Goal: Task Accomplishment & Management: Use online tool/utility

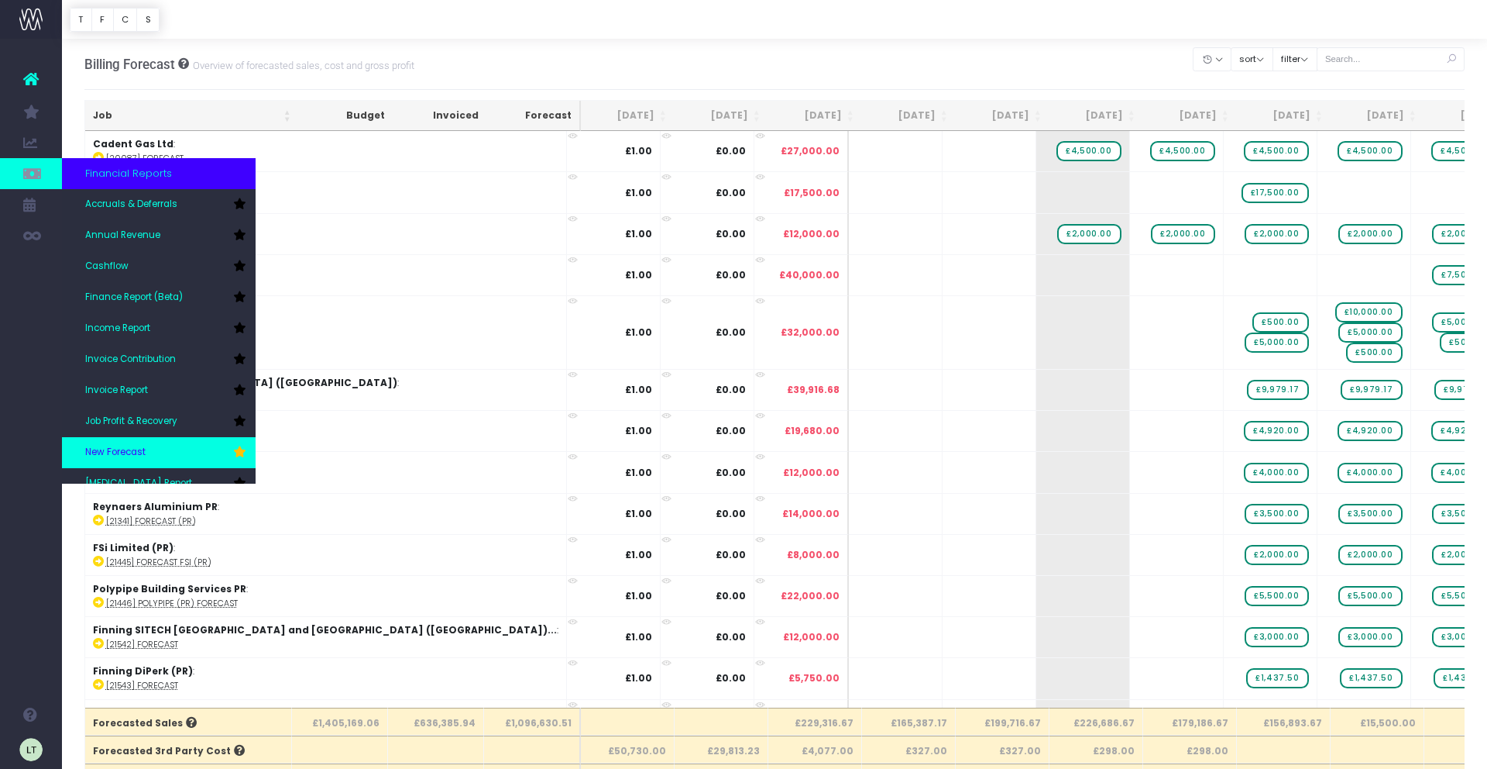
click at [143, 452] on span "New Forecast" at bounding box center [115, 452] width 60 height 14
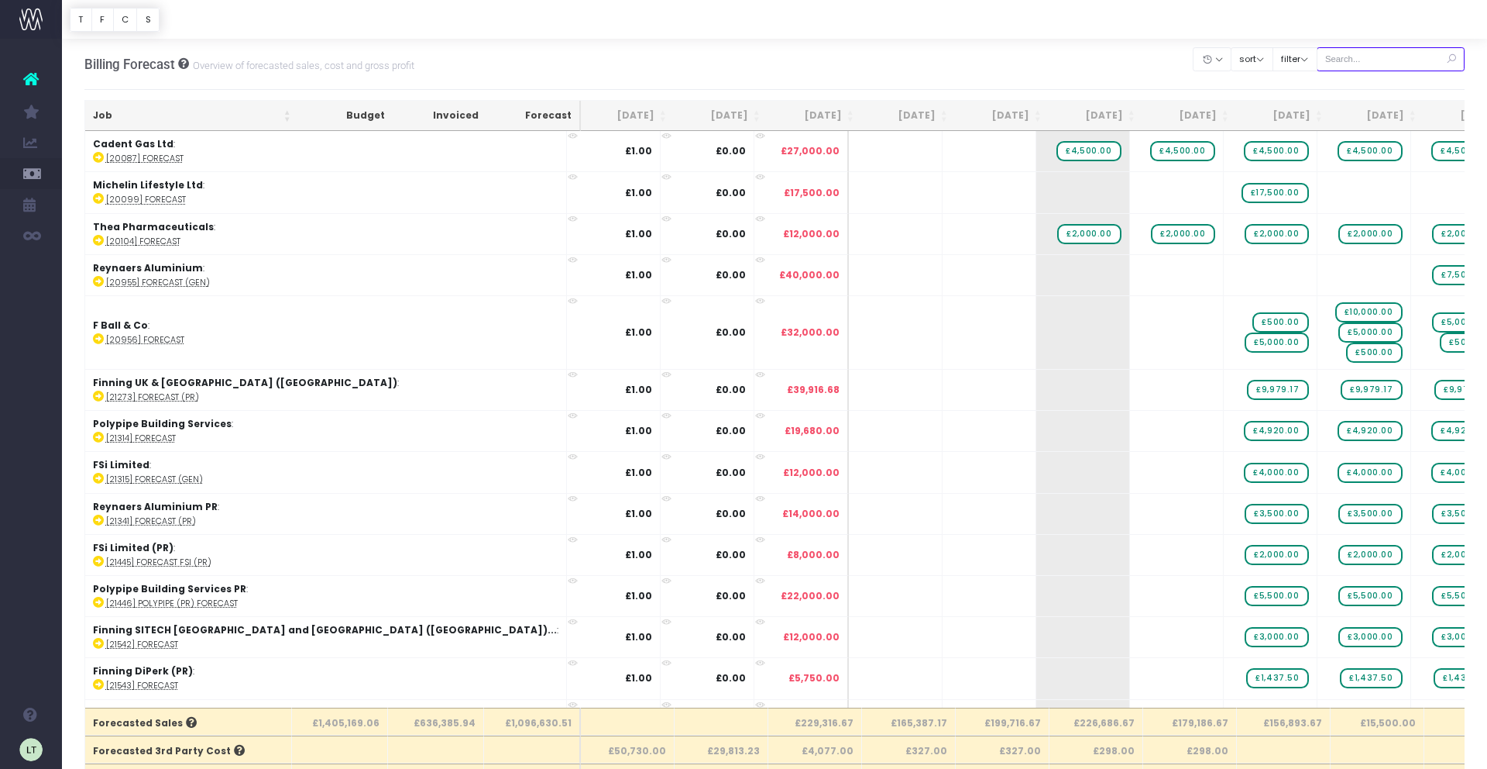
click at [1374, 61] on input "text" at bounding box center [1391, 59] width 149 height 24
type input "caparol"
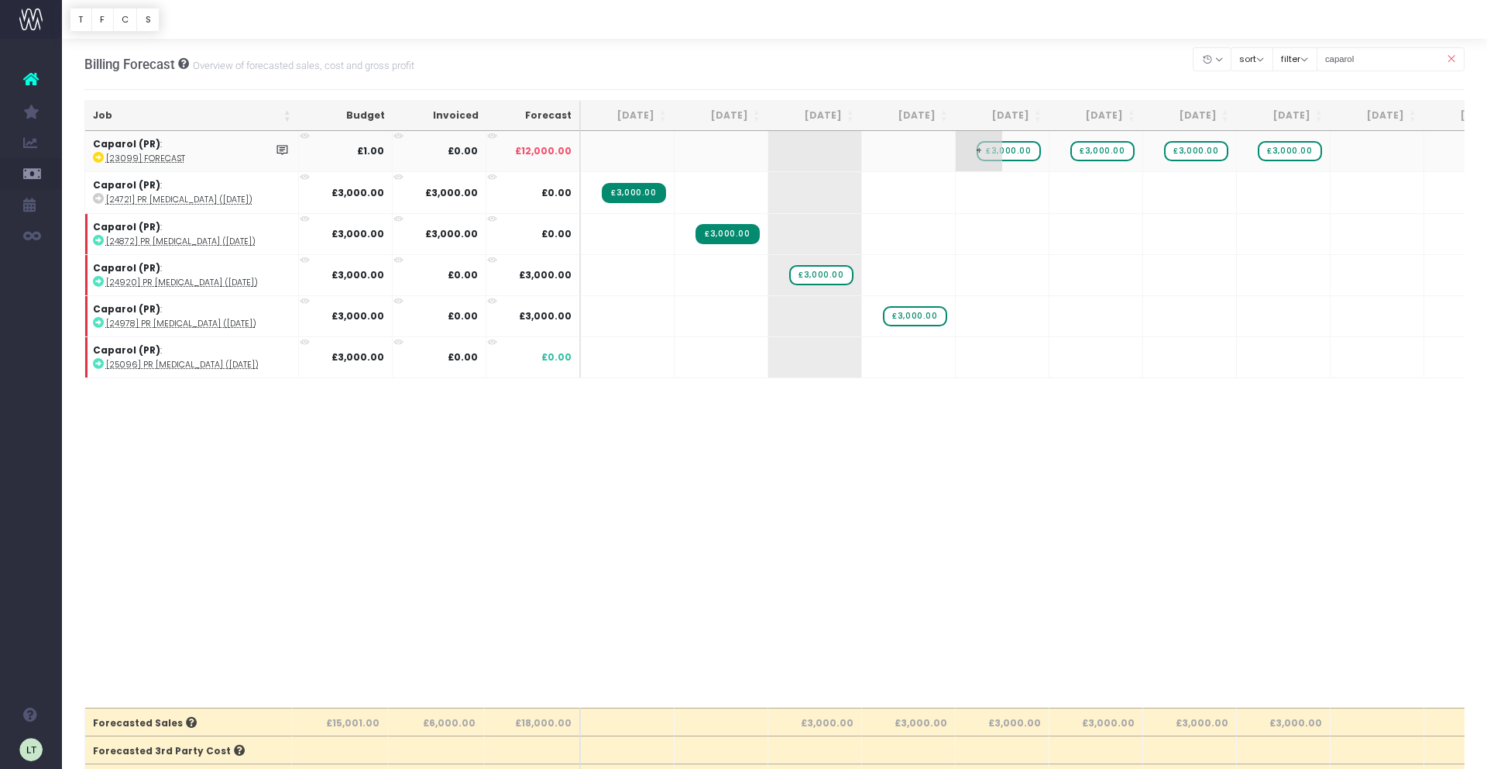
click at [1027, 150] on span "£3,000.00" at bounding box center [1009, 151] width 64 height 20
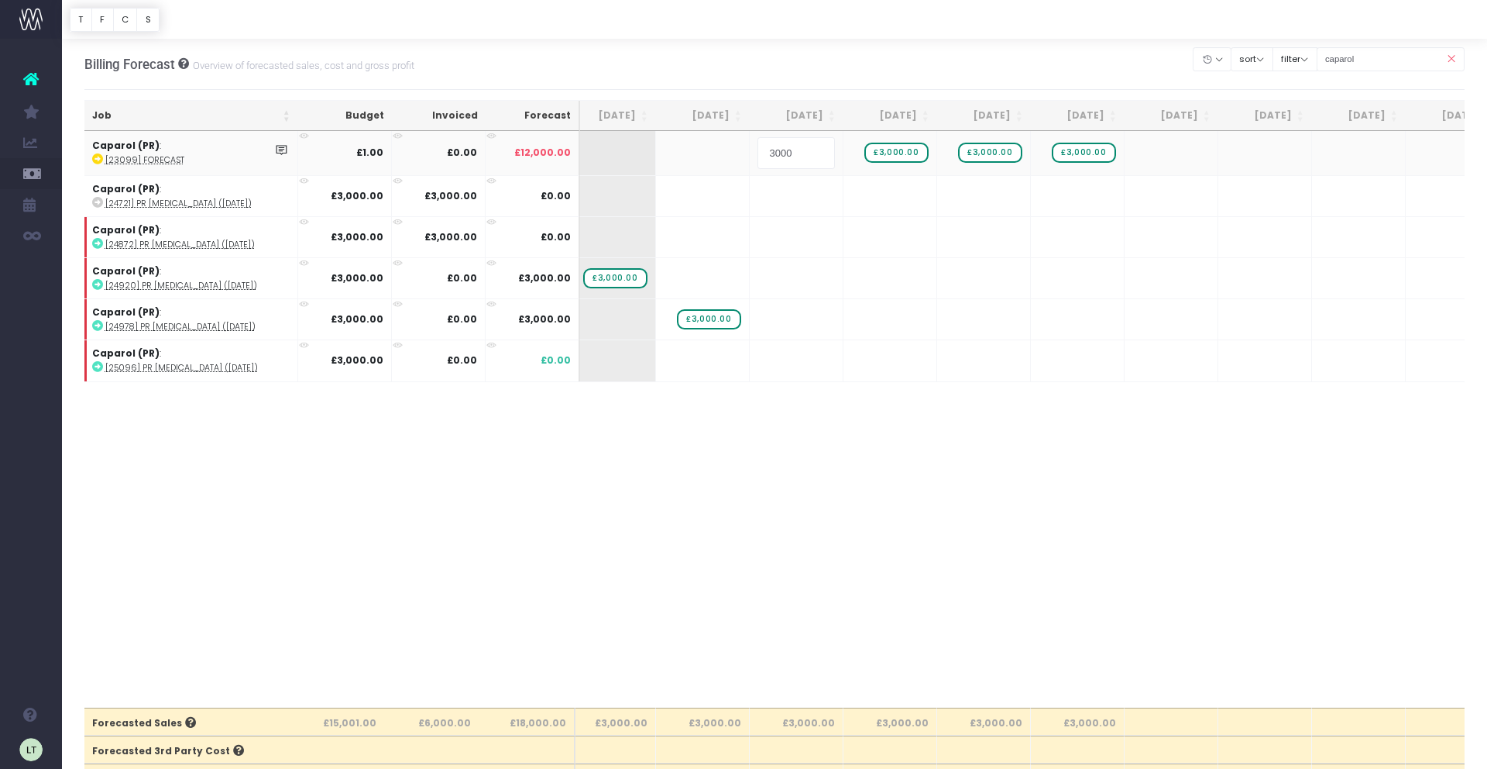
scroll to position [0, 230]
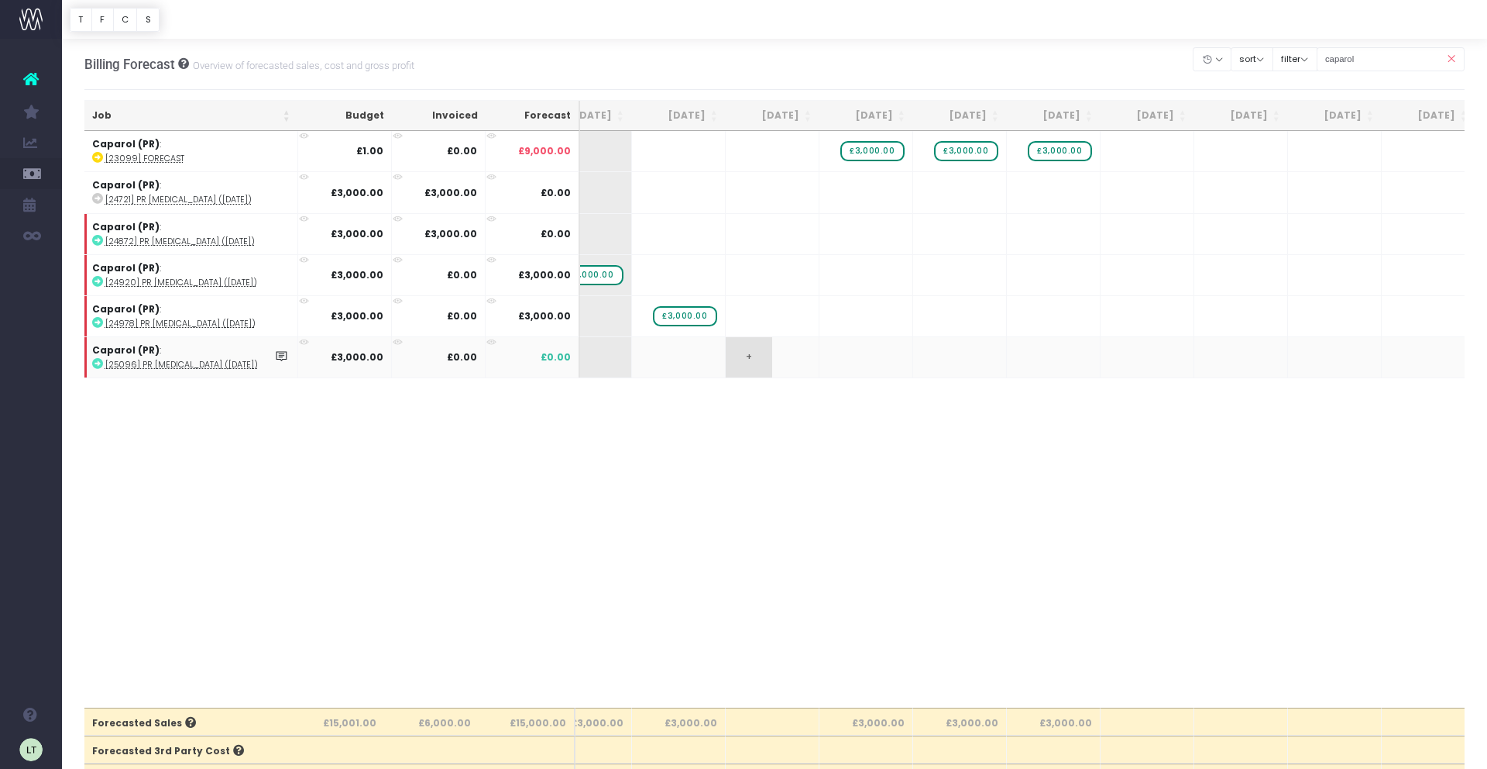
click at [755, 356] on span "+" at bounding box center [749, 357] width 46 height 40
click at [786, 359] on input "3000" at bounding box center [772, 358] width 77 height 31
click at [784, 359] on input "3000" at bounding box center [772, 358] width 77 height 31
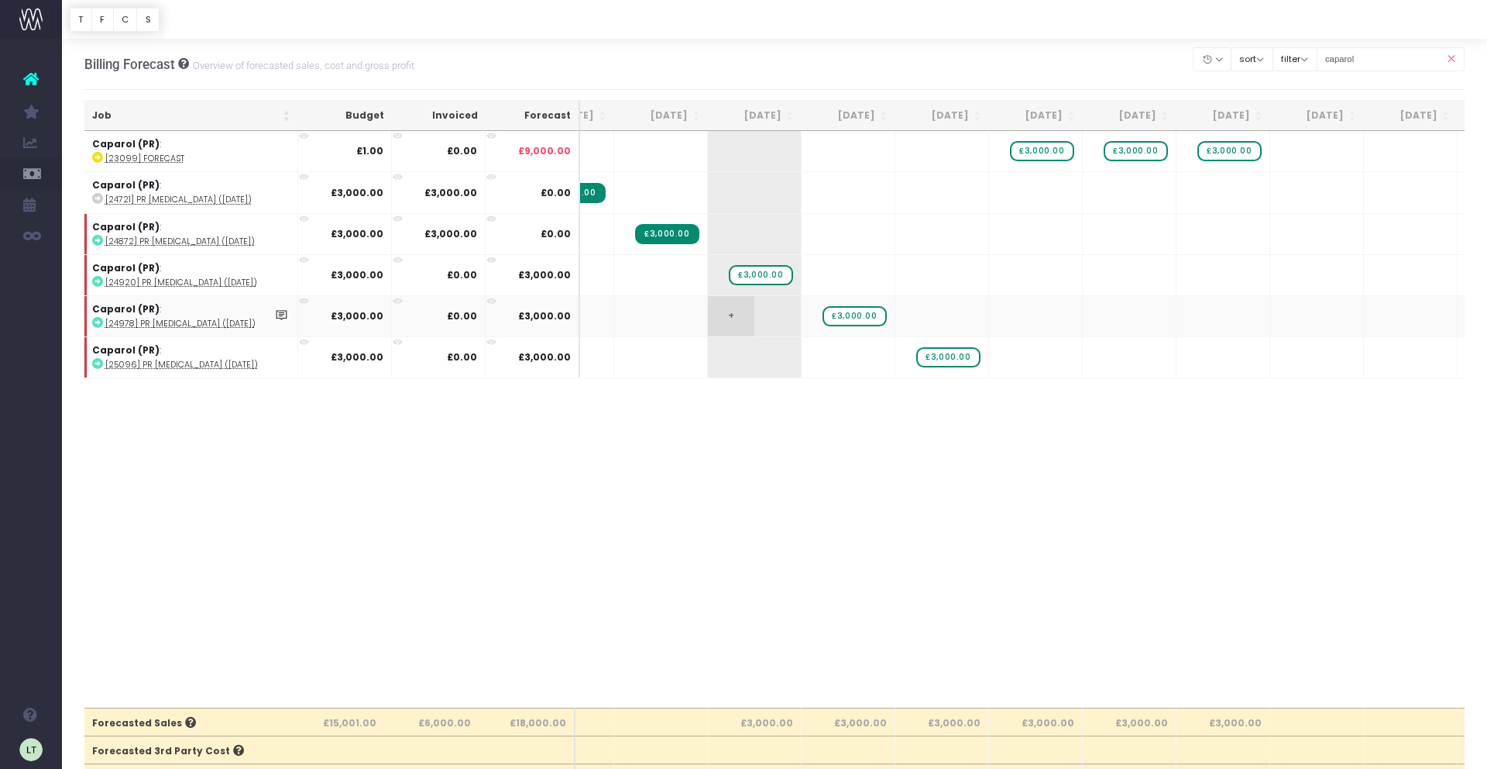
scroll to position [0, 0]
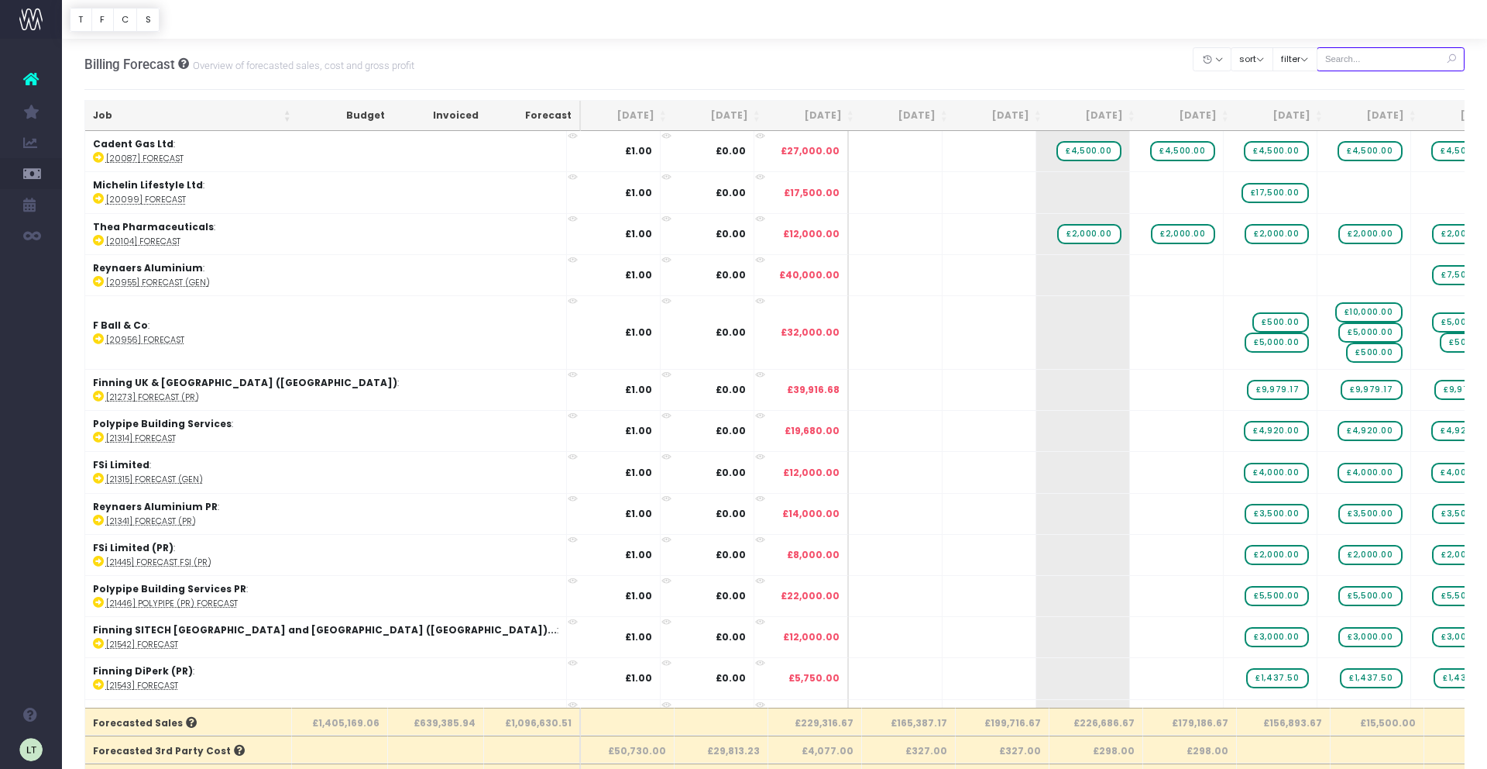
click at [1382, 64] on input "text" at bounding box center [1391, 59] width 149 height 24
type input "caparol"
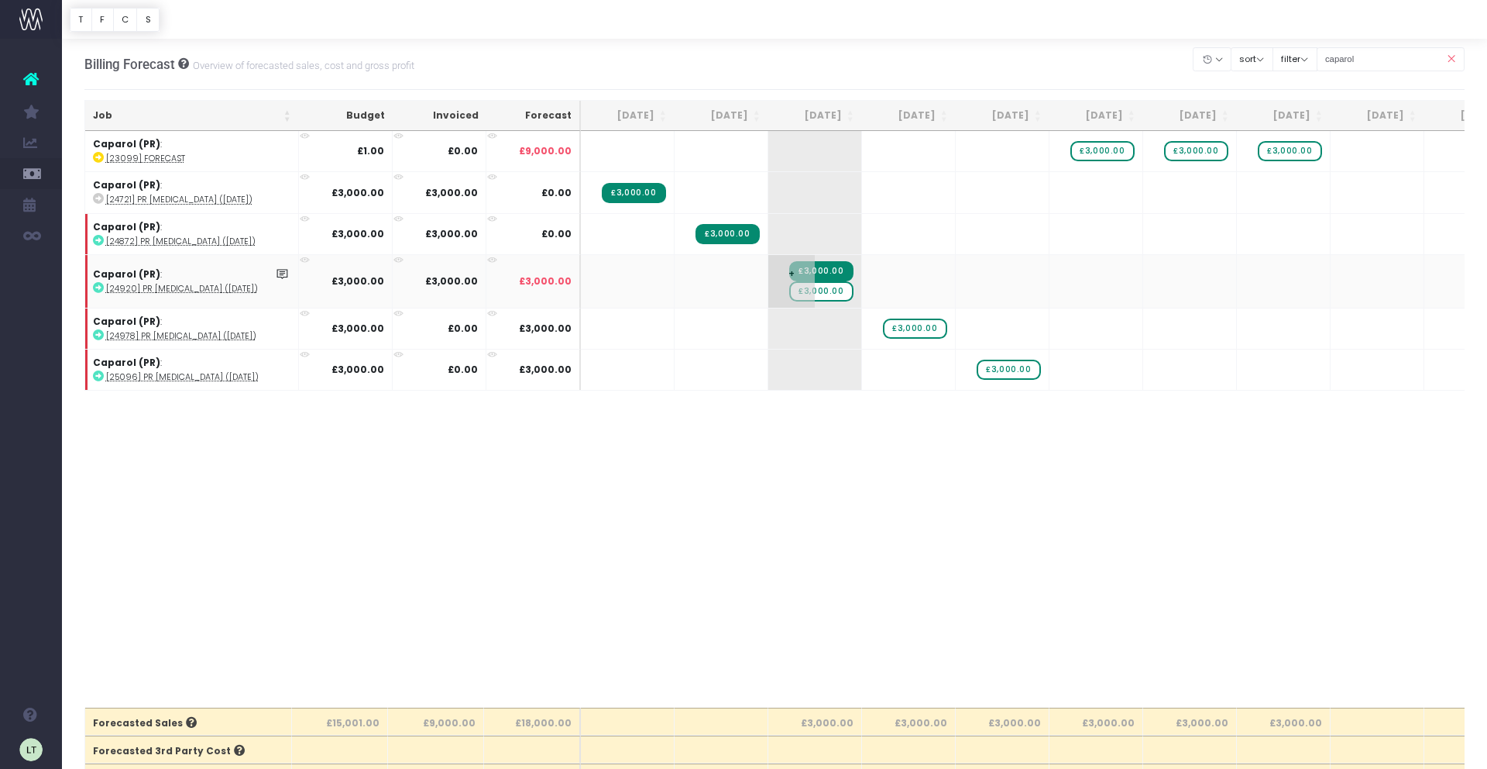
click at [837, 292] on span "£3,000.00" at bounding box center [821, 291] width 64 height 20
click at [836, 292] on span "£3,000.00" at bounding box center [821, 291] width 64 height 20
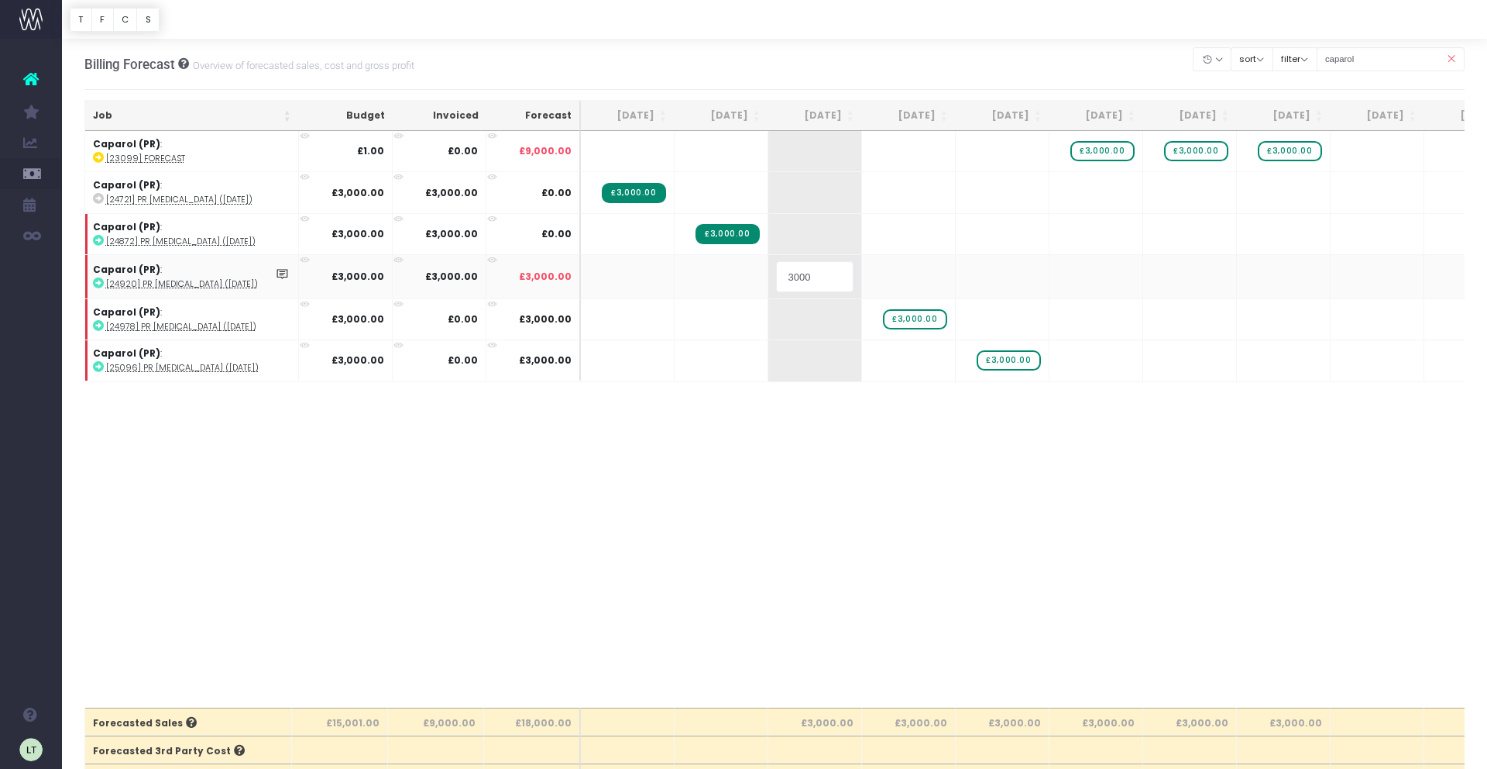
drag, startPoint x: 818, startPoint y: 280, endPoint x: 786, endPoint y: 278, distance: 32.6
click at [786, 278] on input "3000" at bounding box center [814, 276] width 77 height 31
click at [825, 456] on body "Oh my... this is bad. [PERSON_NAME] wasn't able to load this page. Please conta…" at bounding box center [743, 384] width 1487 height 769
click at [1446, 57] on icon at bounding box center [1451, 59] width 27 height 32
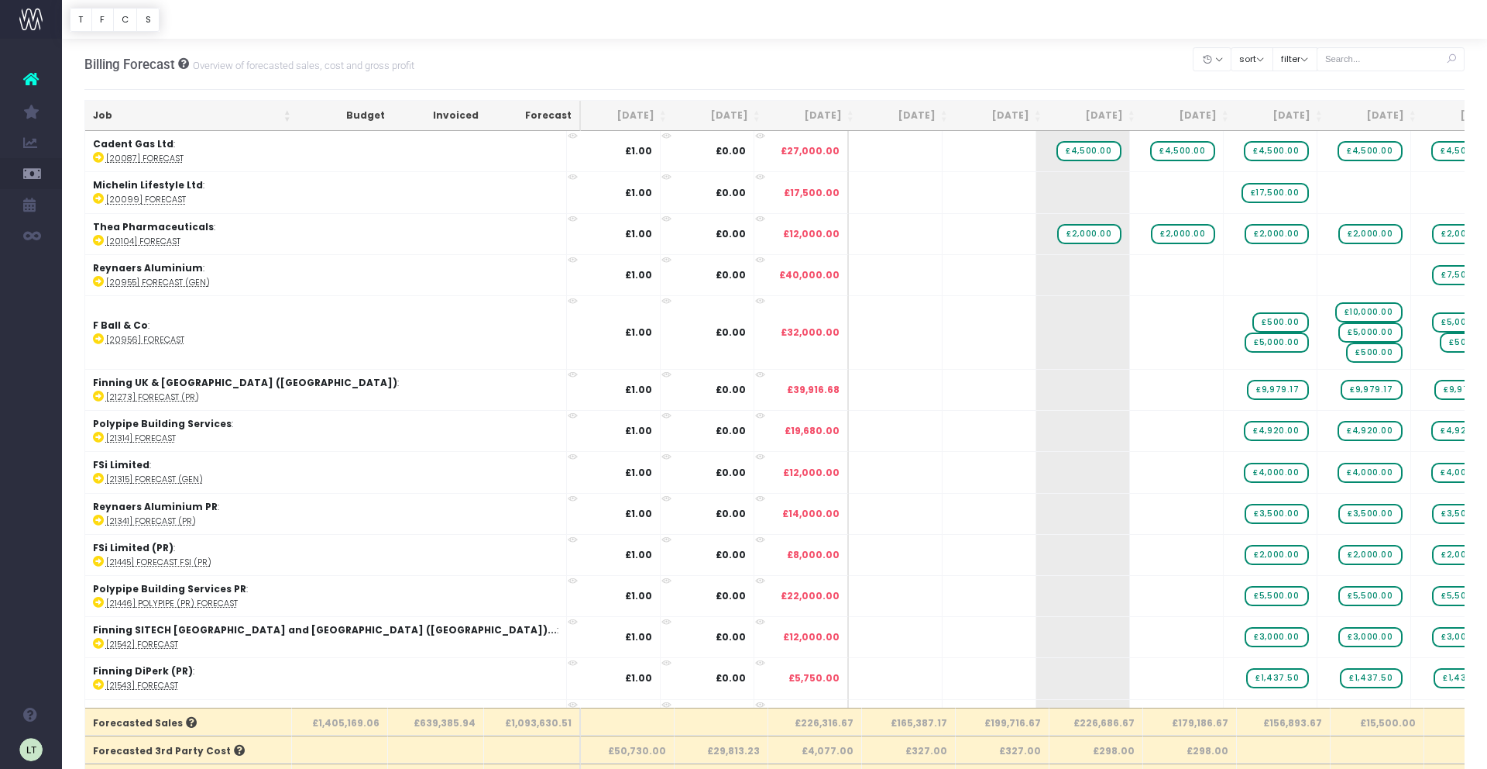
click at [1452, 59] on icon at bounding box center [1451, 59] width 27 height 32
click at [1374, 64] on input "text" at bounding box center [1391, 59] width 149 height 24
click at [1374, 59] on input "text" at bounding box center [1391, 59] width 149 height 24
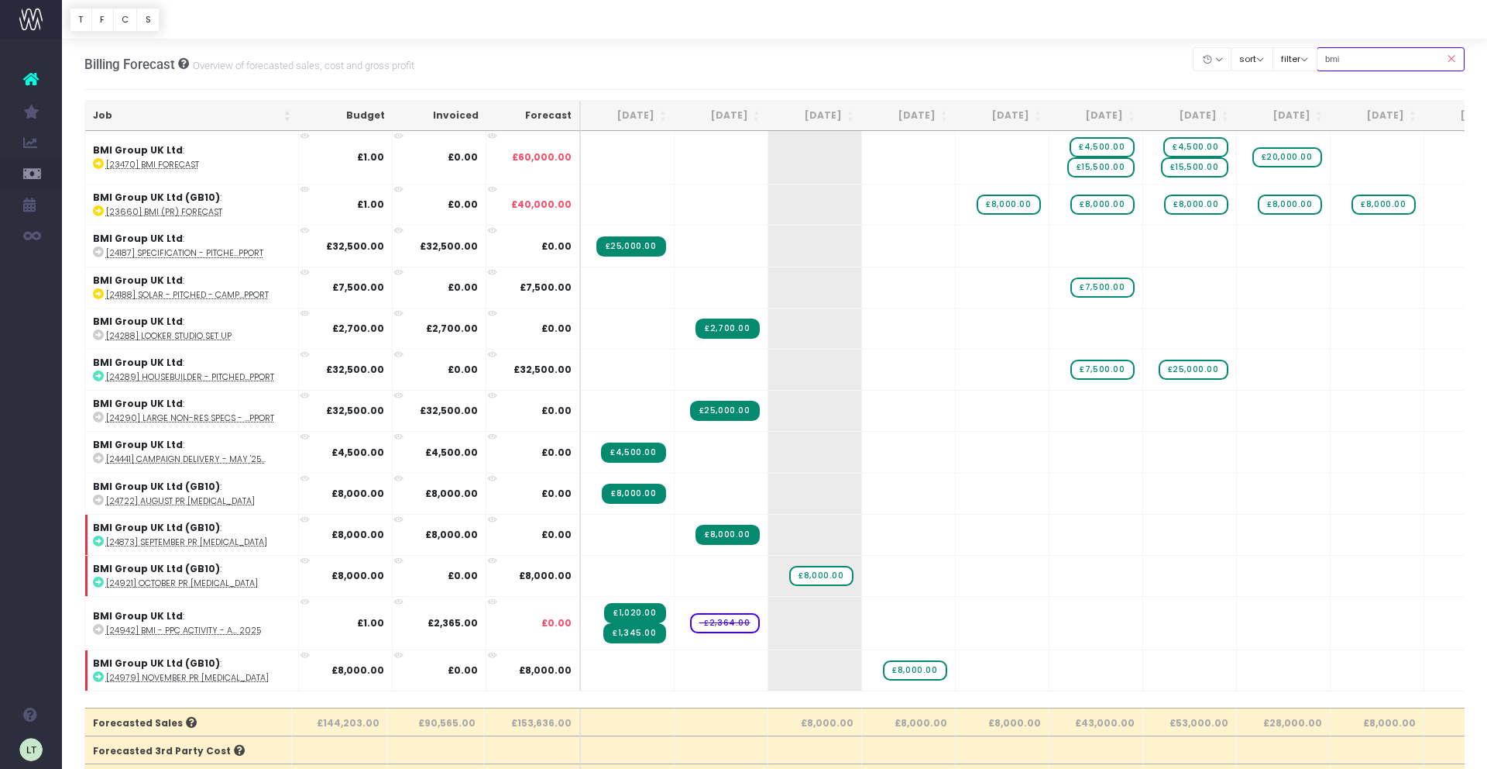
type input "bmi pr"
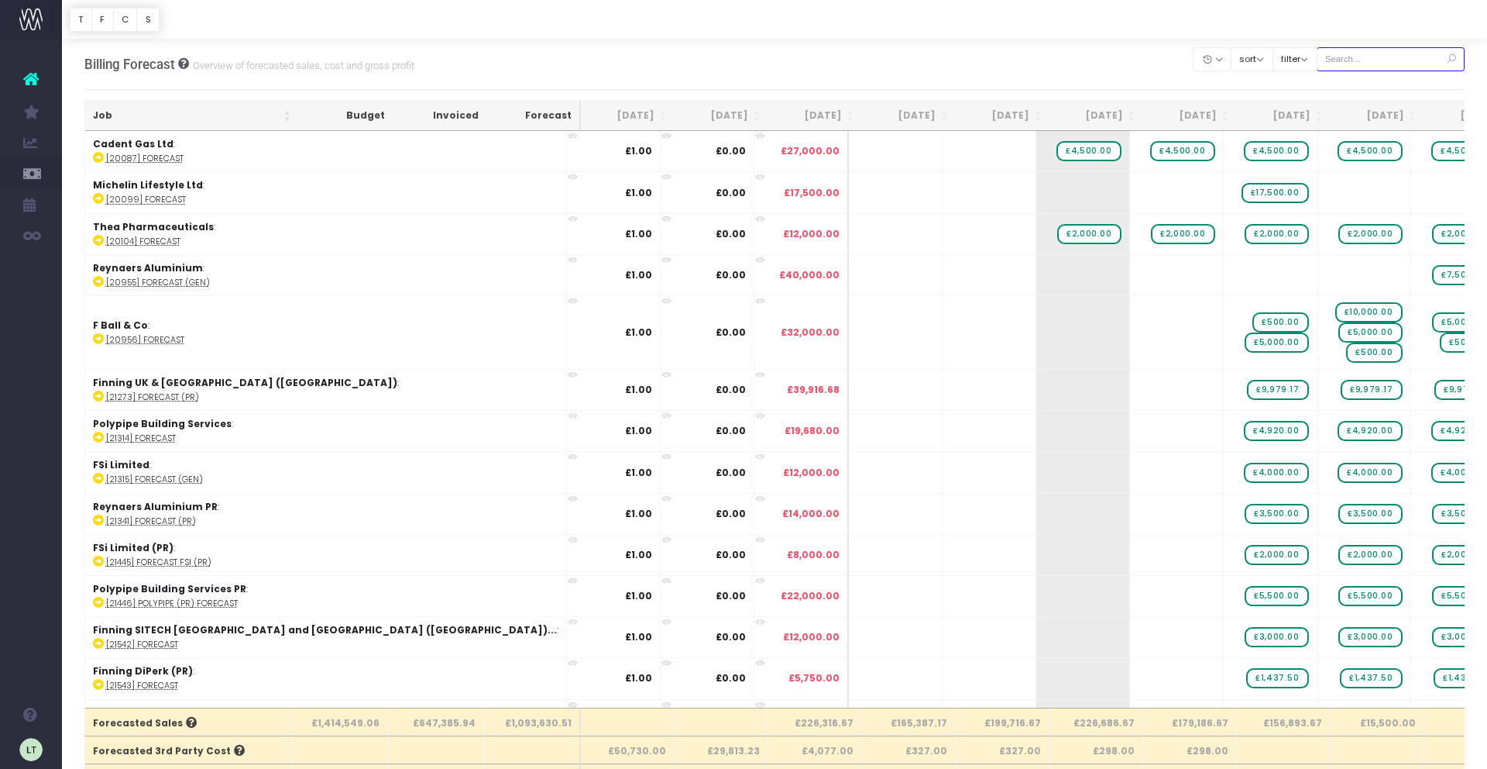
click at [1383, 57] on input "text" at bounding box center [1391, 59] width 149 height 24
type input "bmi pr"
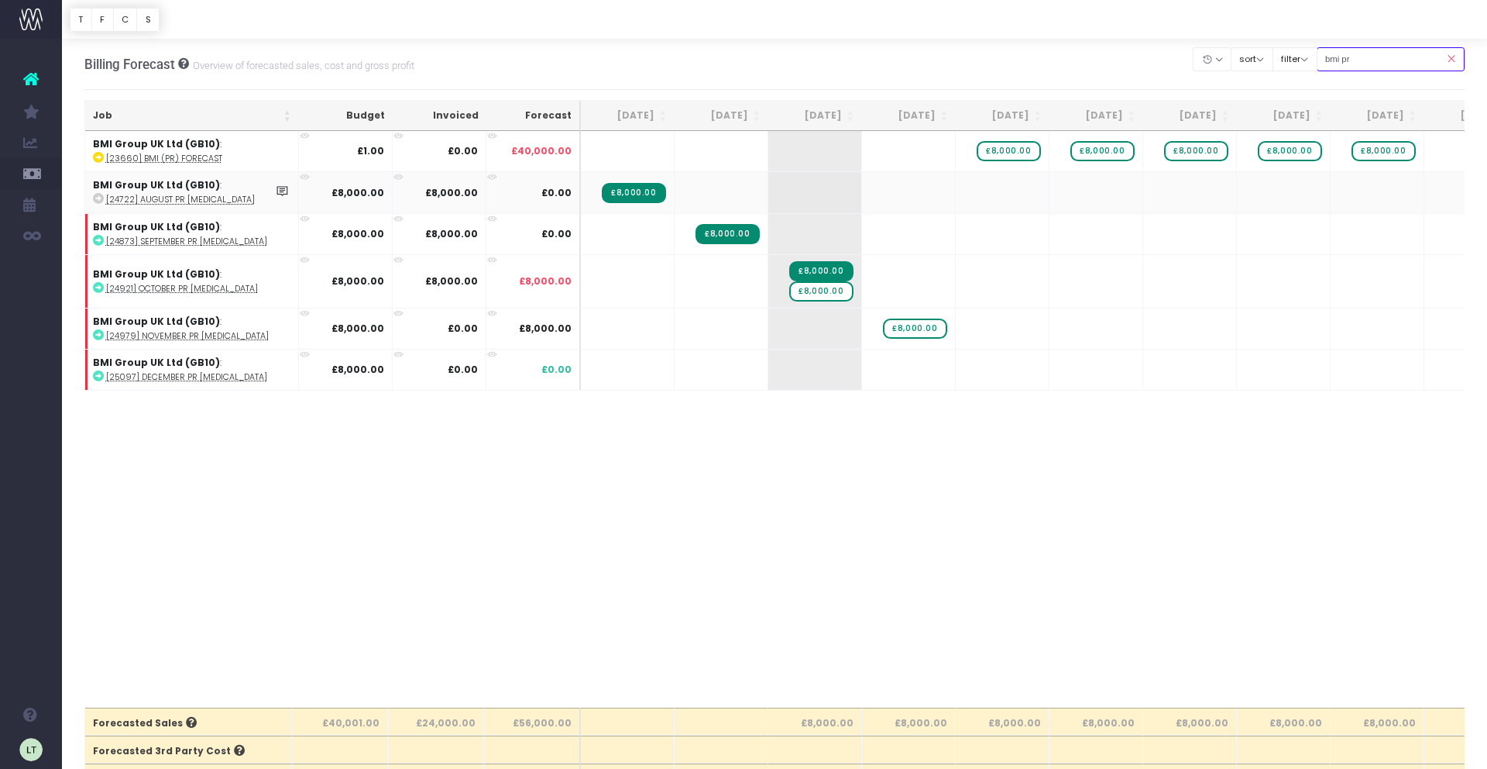
scroll to position [0, 4]
click at [1022, 152] on span "£8,000.00" at bounding box center [1005, 151] width 64 height 20
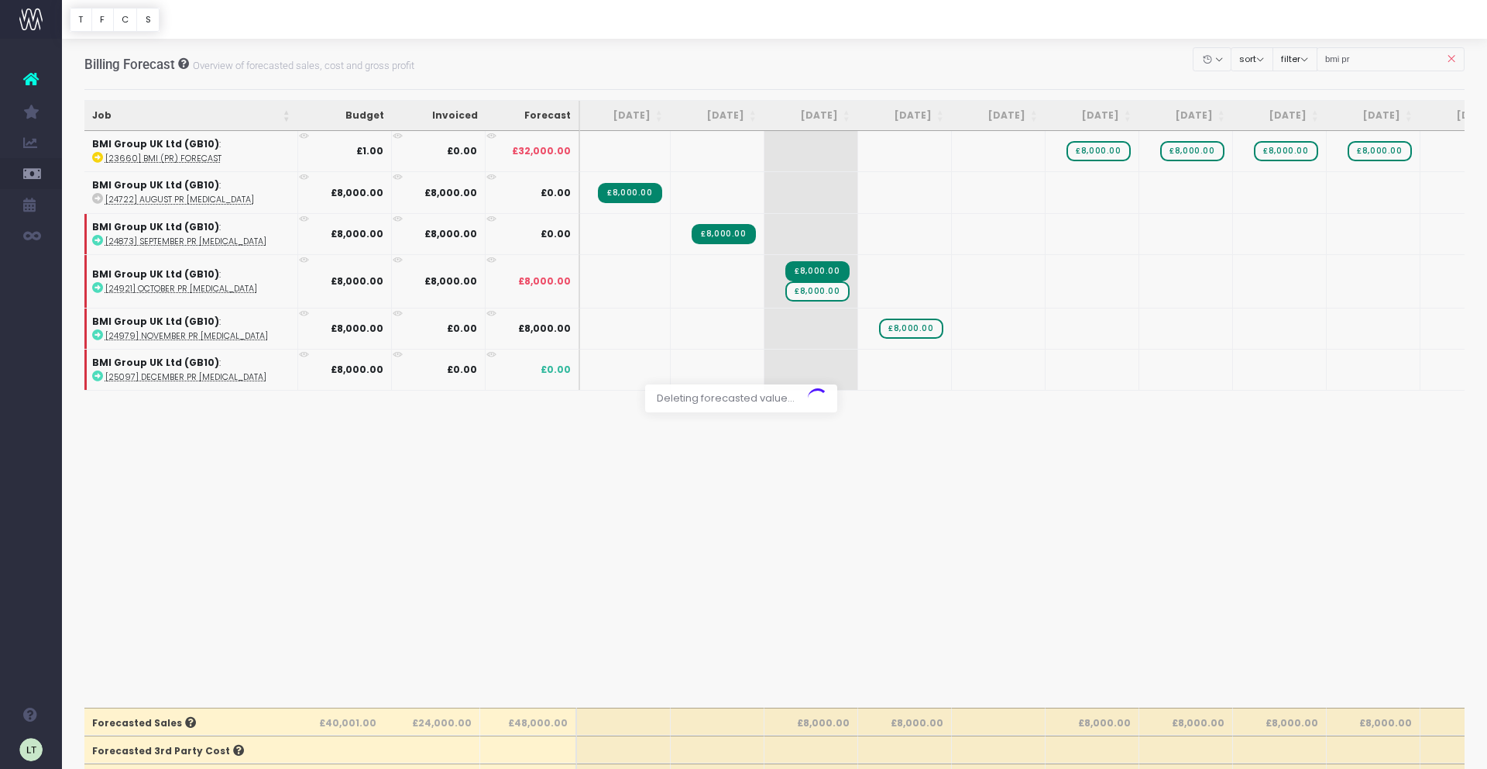
scroll to position [1, 0]
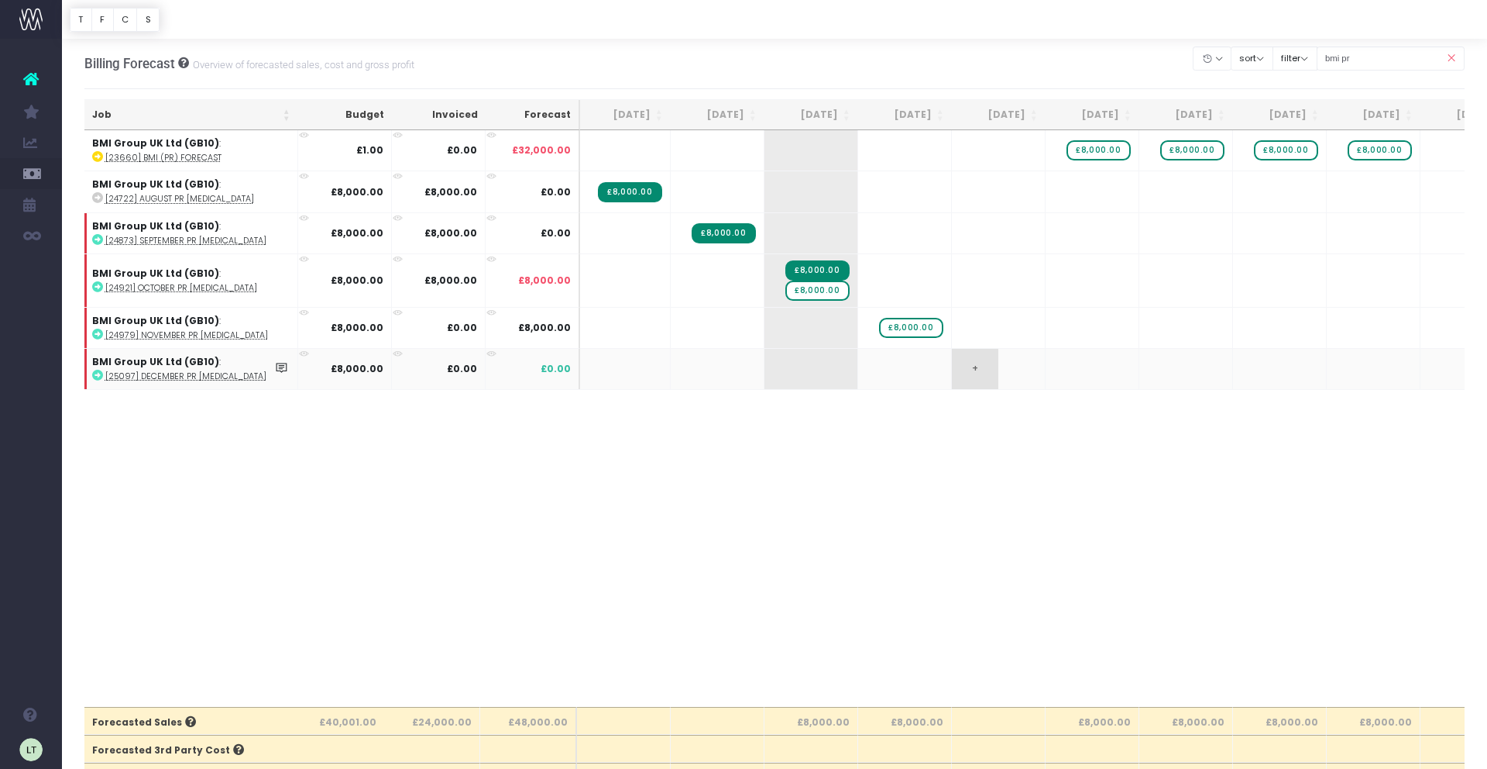
click at [978, 370] on span "+" at bounding box center [975, 369] width 46 height 40
click at [833, 289] on div at bounding box center [743, 384] width 1487 height 769
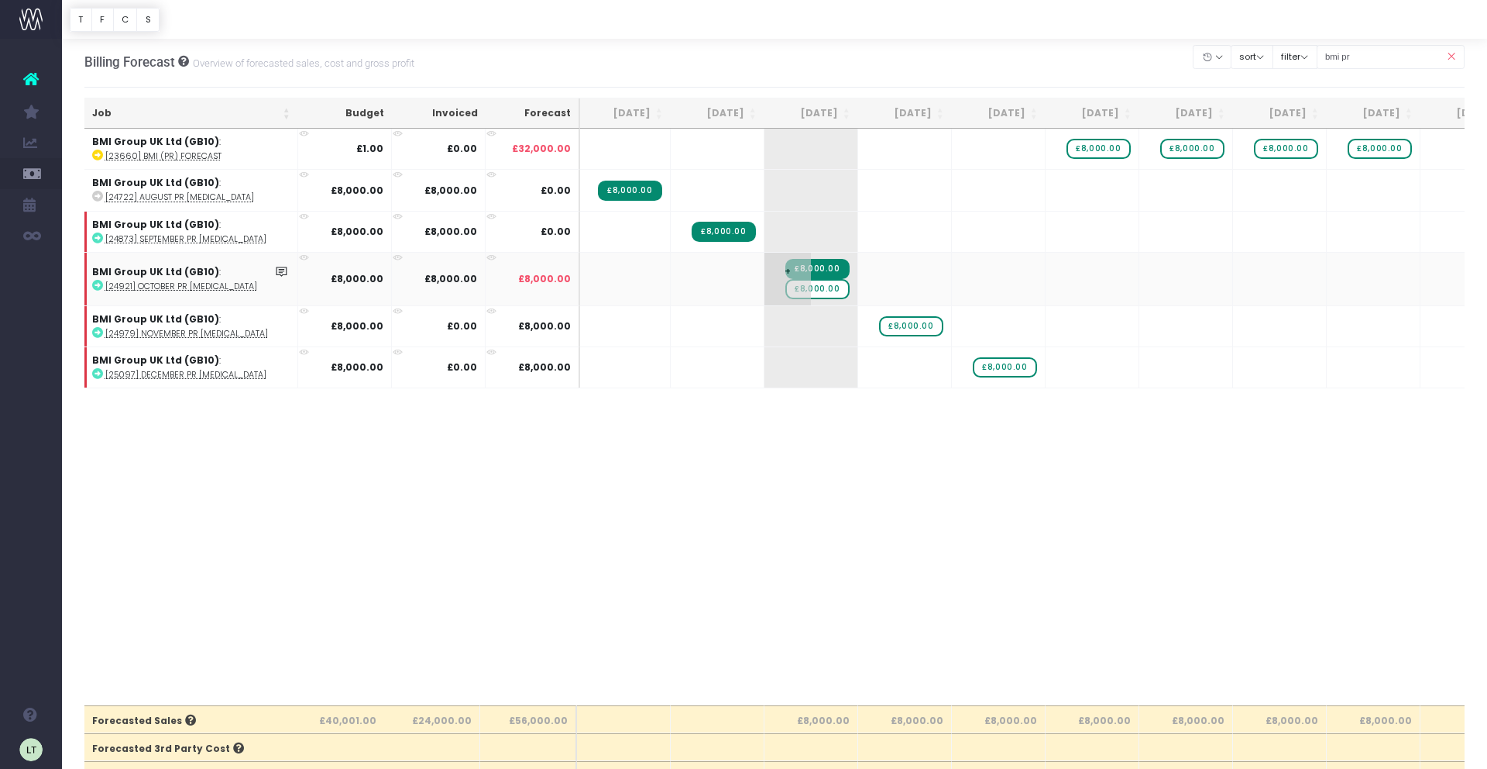
click at [841, 290] on span "£8,000.00" at bounding box center [818, 289] width 64 height 20
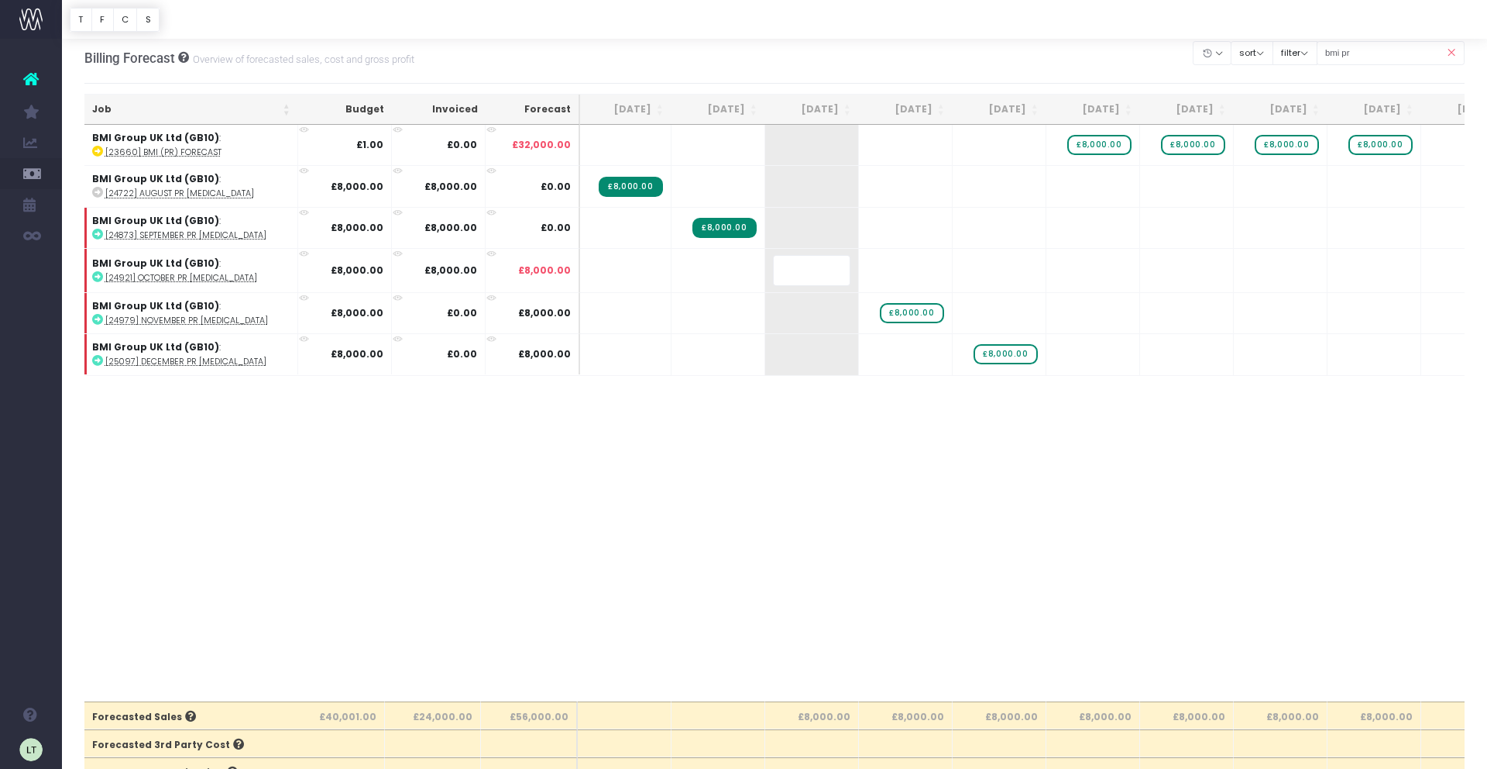
scroll to position [8, 0]
click at [829, 481] on body "Oh my... this is bad. [PERSON_NAME] wasn't able to load this page. Please conta…" at bounding box center [743, 376] width 1487 height 769
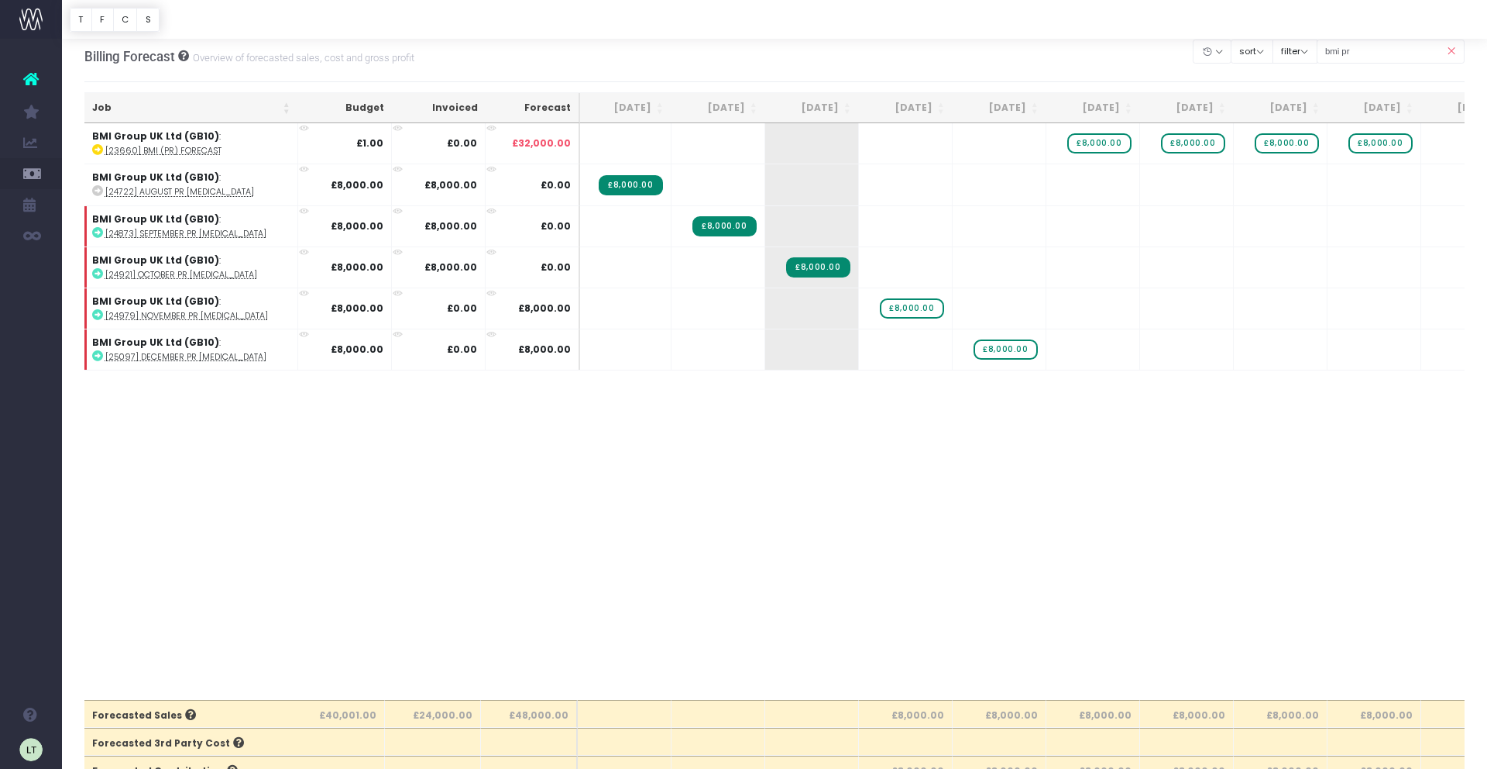
click at [1449, 53] on icon at bounding box center [1451, 52] width 27 height 32
click at [1453, 50] on icon at bounding box center [1451, 52] width 27 height 32
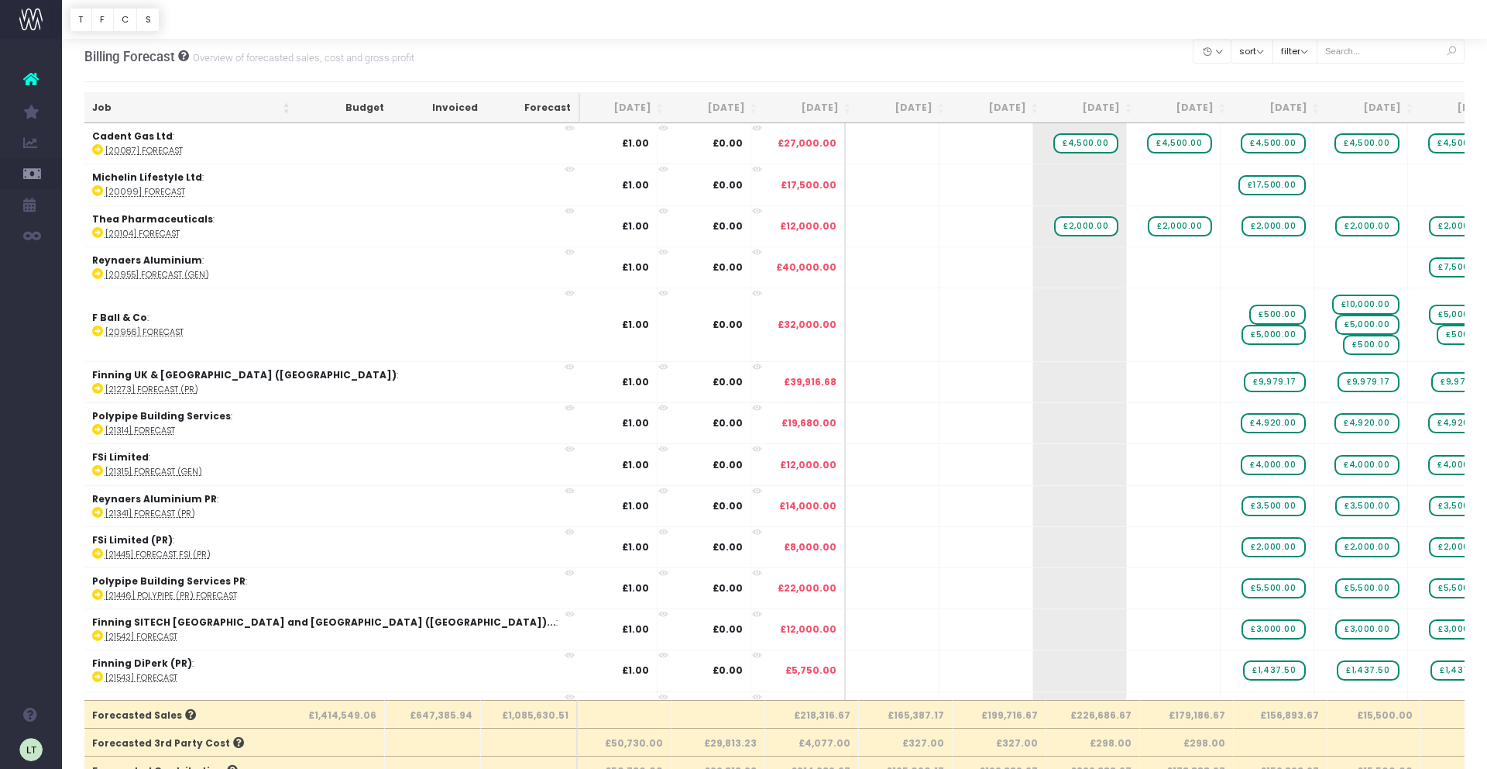
click at [1449, 51] on icon at bounding box center [1451, 52] width 27 height 32
click at [1453, 51] on icon at bounding box center [1451, 52] width 27 height 32
click at [1377, 46] on input "text" at bounding box center [1391, 52] width 149 height 24
click at [1375, 50] on input "text" at bounding box center [1391, 52] width 149 height 24
click at [1369, 55] on input "text" at bounding box center [1391, 51] width 149 height 24
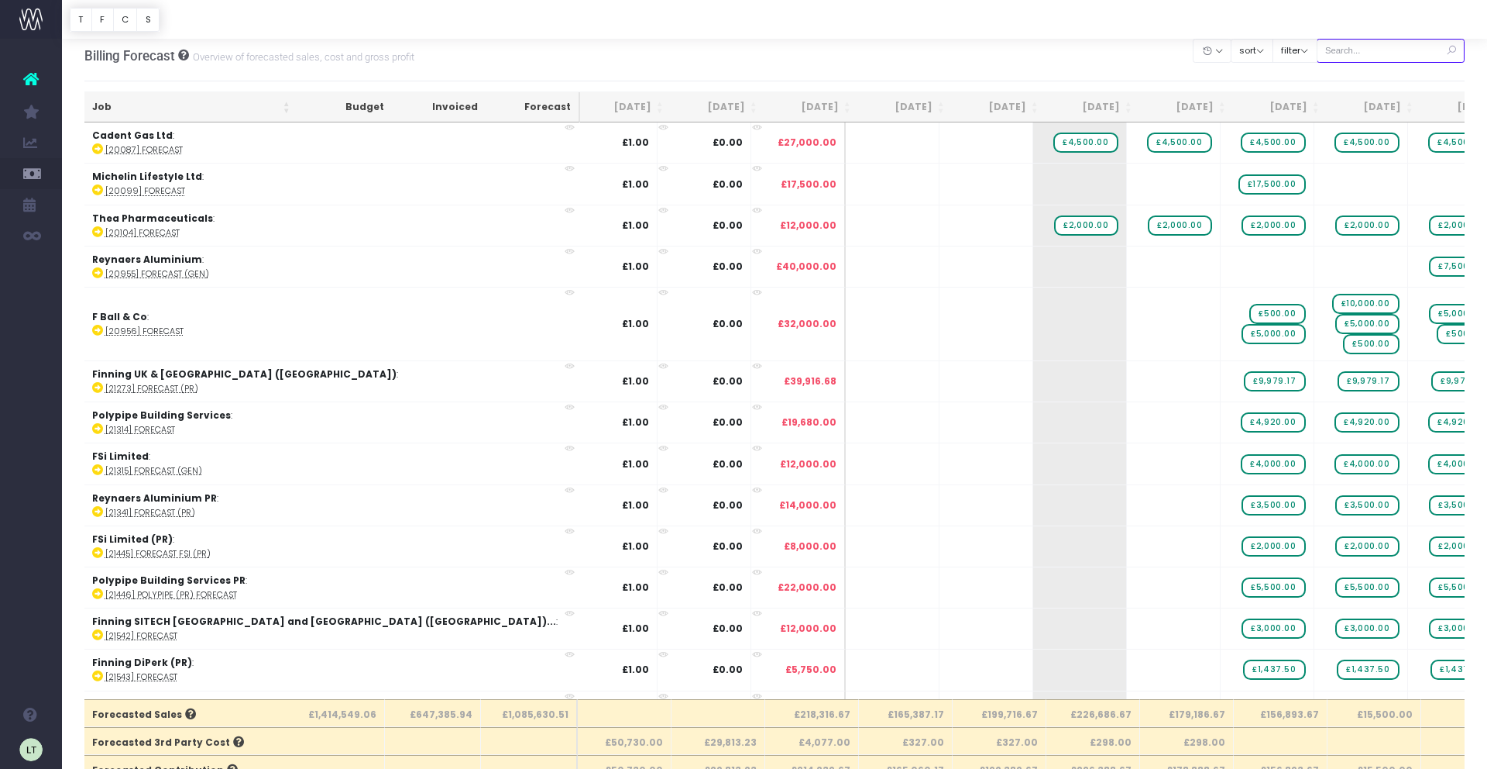
scroll to position [6, 0]
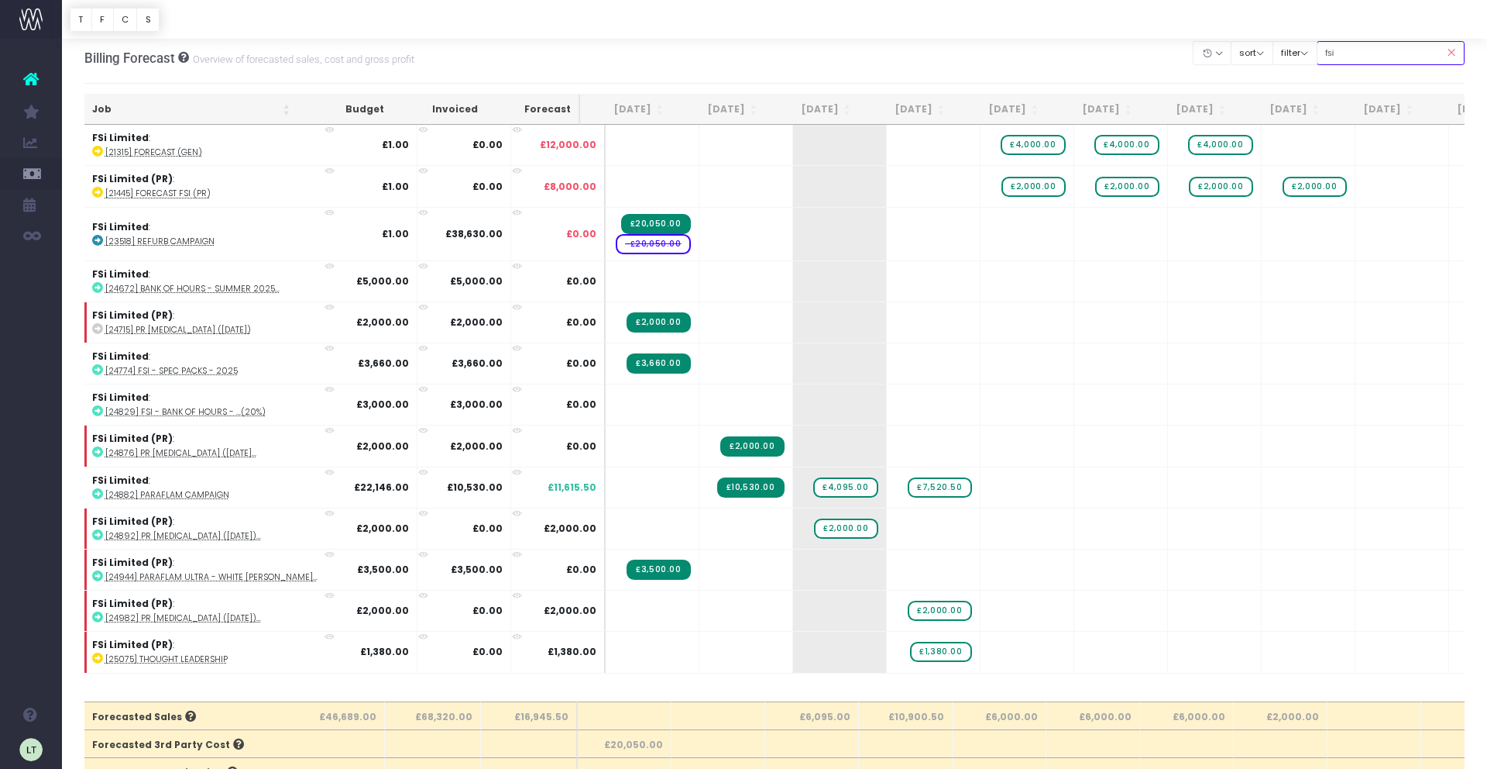
type input "fsi limited (PR)"
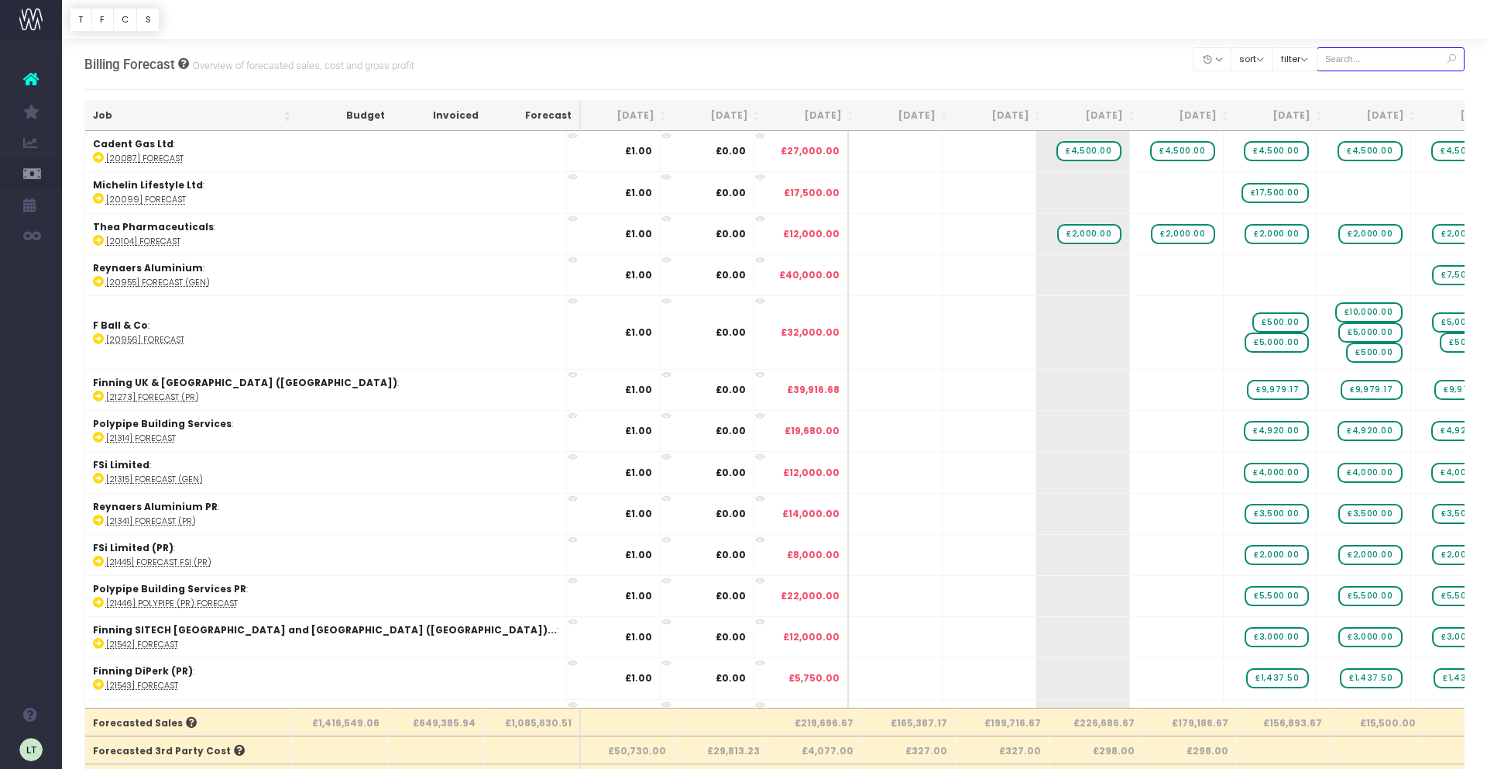
click at [1390, 64] on input "text" at bounding box center [1391, 59] width 149 height 24
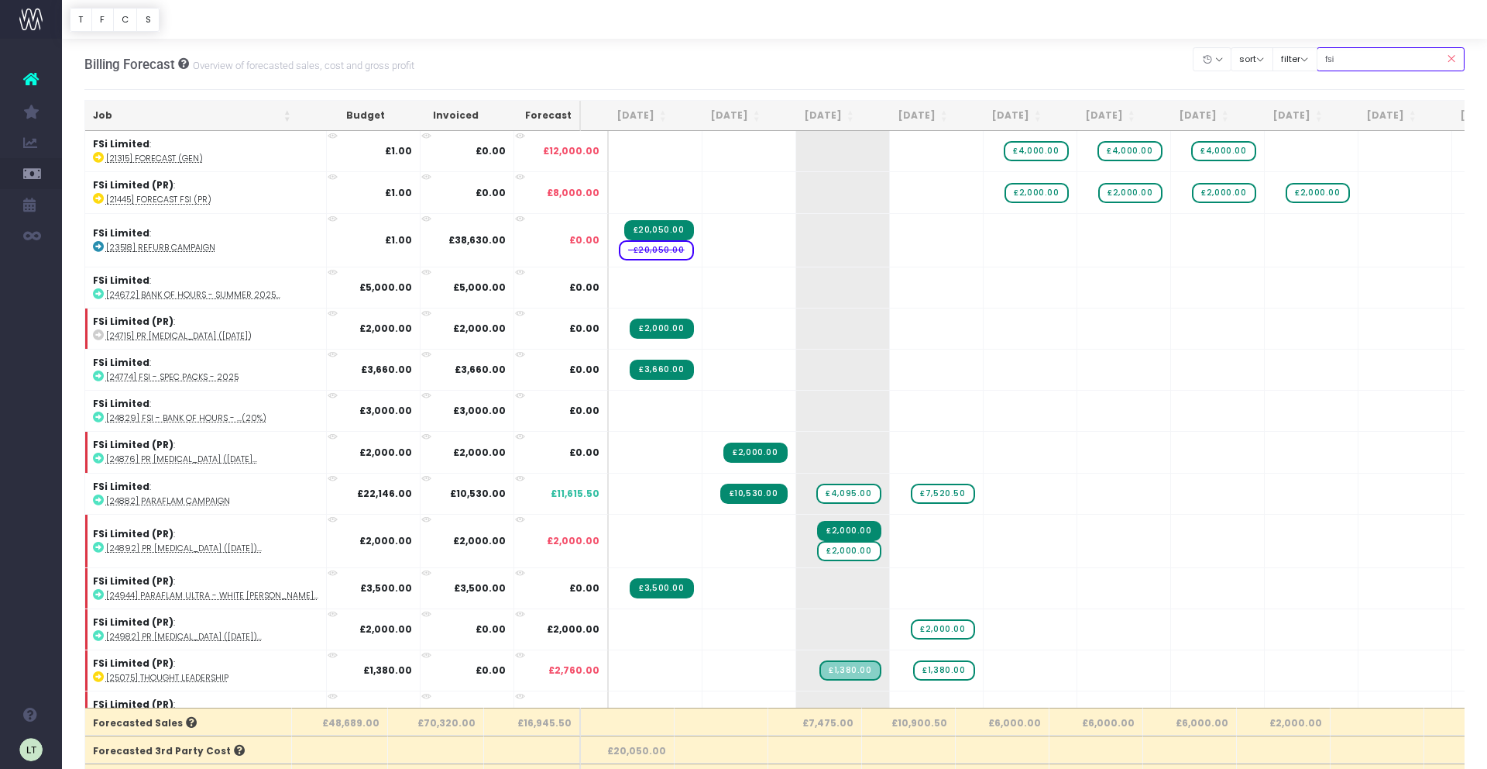
type input "fsi limited (PR)"
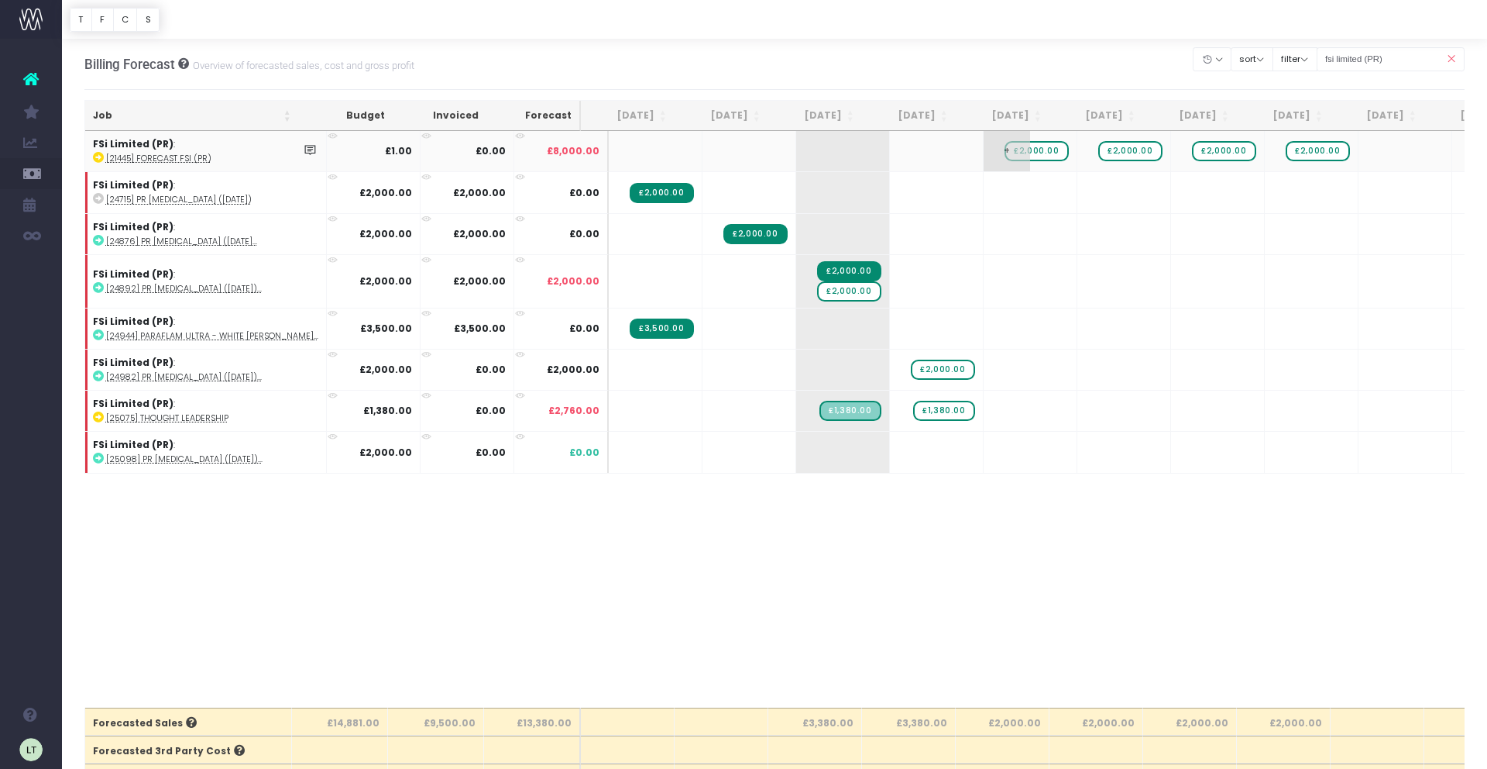
click at [1020, 151] on span "£2,000.00" at bounding box center [1037, 151] width 64 height 20
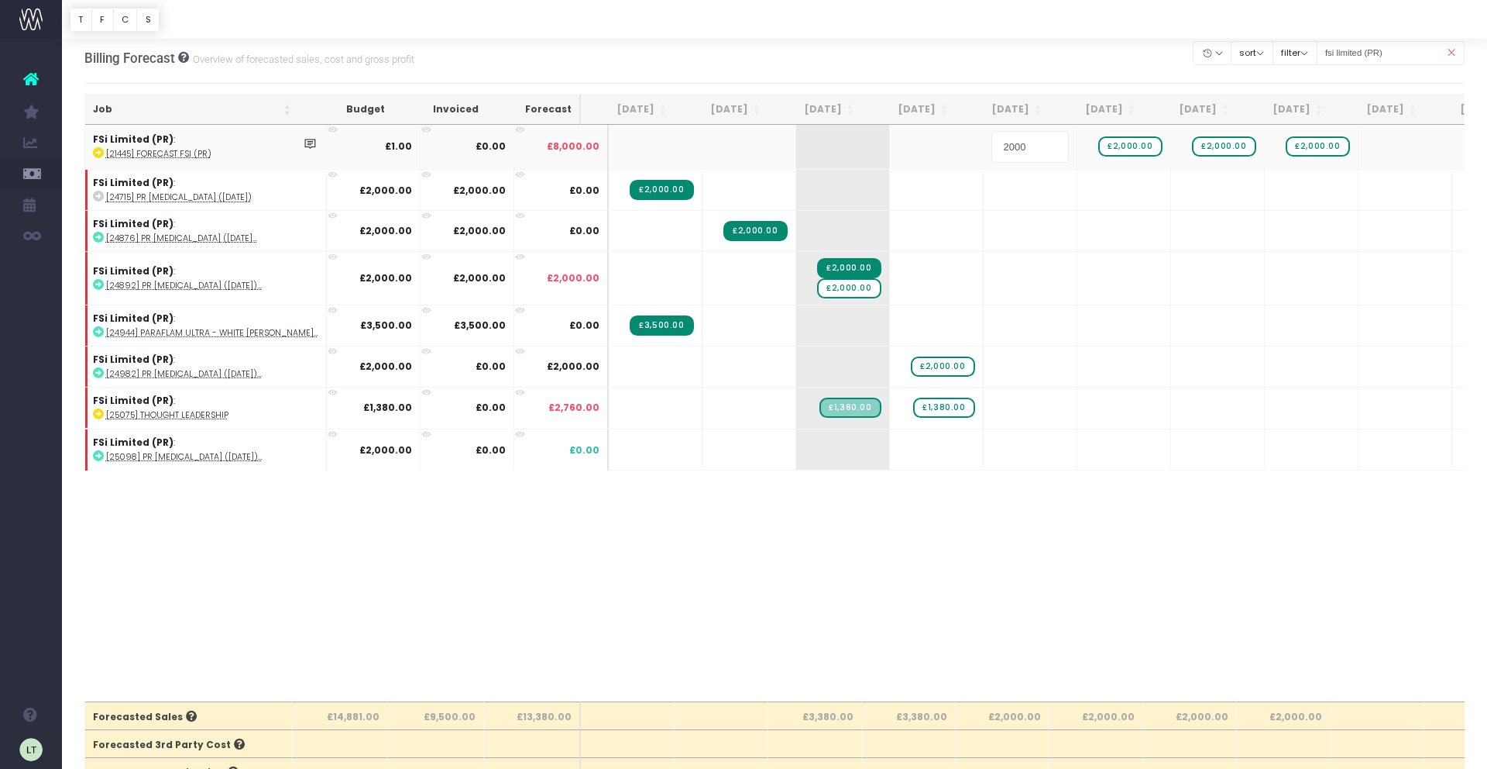
drag, startPoint x: 1013, startPoint y: 153, endPoint x: 968, endPoint y: 150, distance: 44.3
click at [992, 150] on input "2000" at bounding box center [1030, 146] width 77 height 31
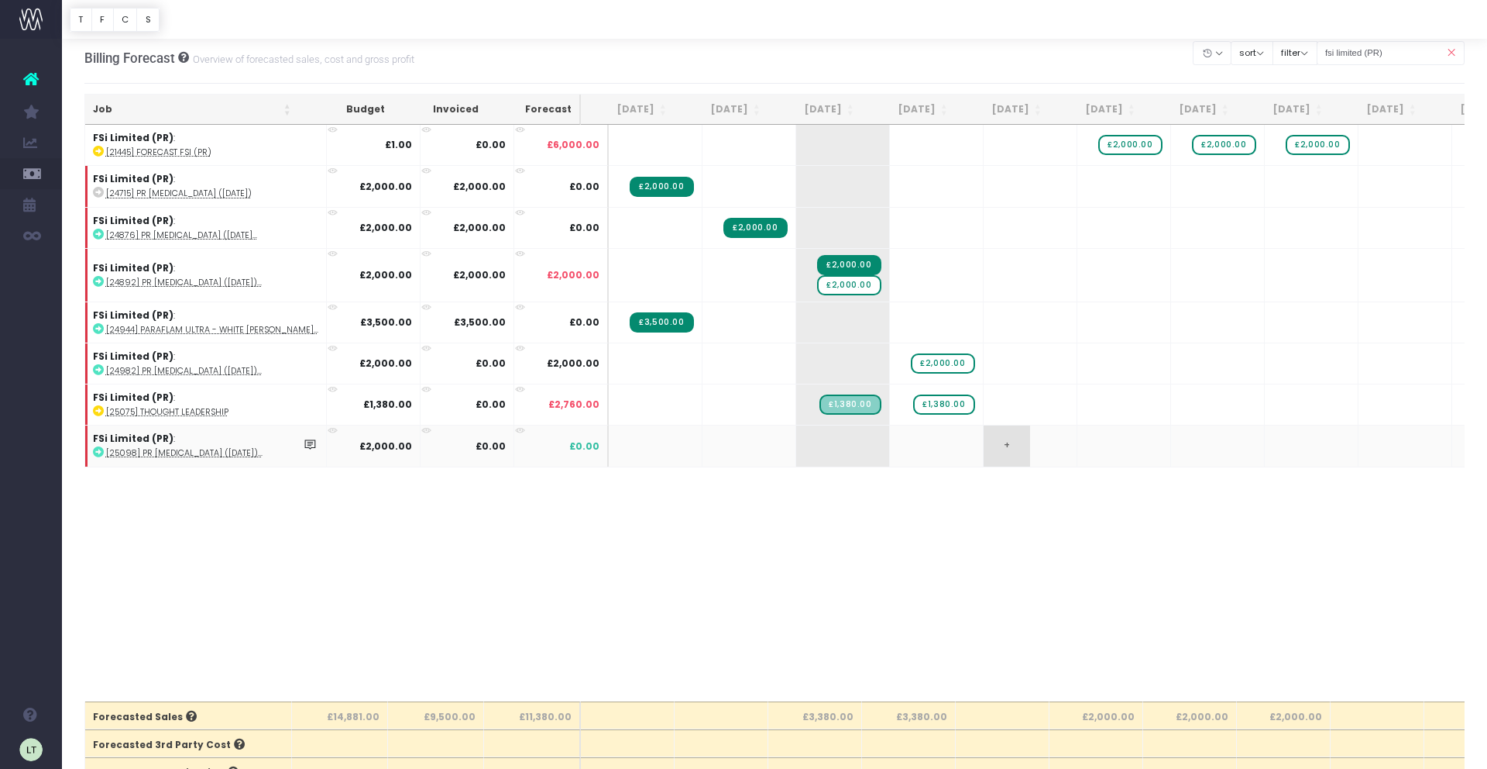
click at [984, 449] on span "+" at bounding box center [1007, 445] width 46 height 40
click at [827, 285] on span "£2,000.00" at bounding box center [849, 285] width 64 height 20
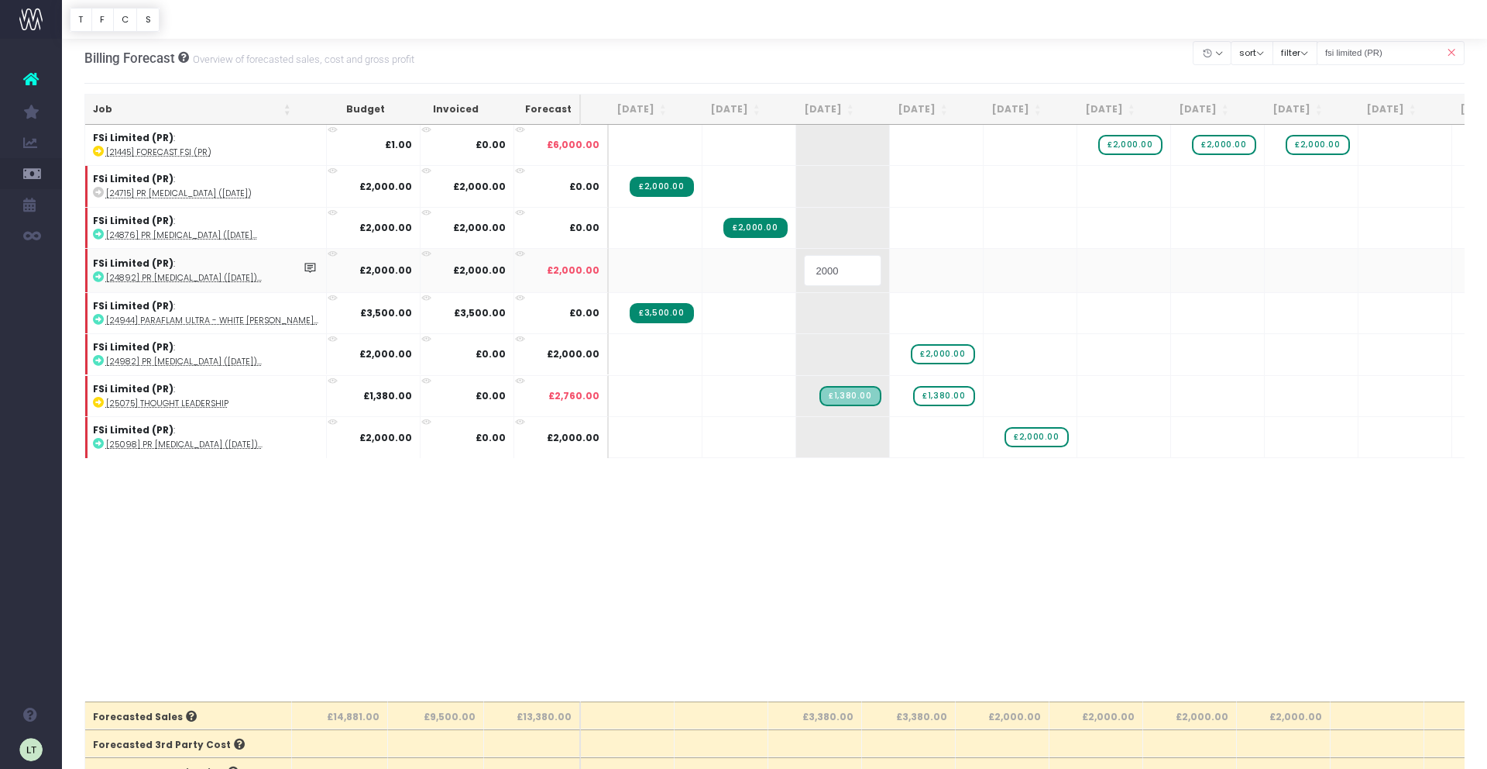
drag, startPoint x: 824, startPoint y: 279, endPoint x: 777, endPoint y: 275, distance: 47.4
click at [804, 275] on input "2000" at bounding box center [842, 270] width 77 height 31
click at [943, 505] on body "Oh my... this is bad. [PERSON_NAME] wasn't able to load this page. Please conta…" at bounding box center [743, 378] width 1487 height 769
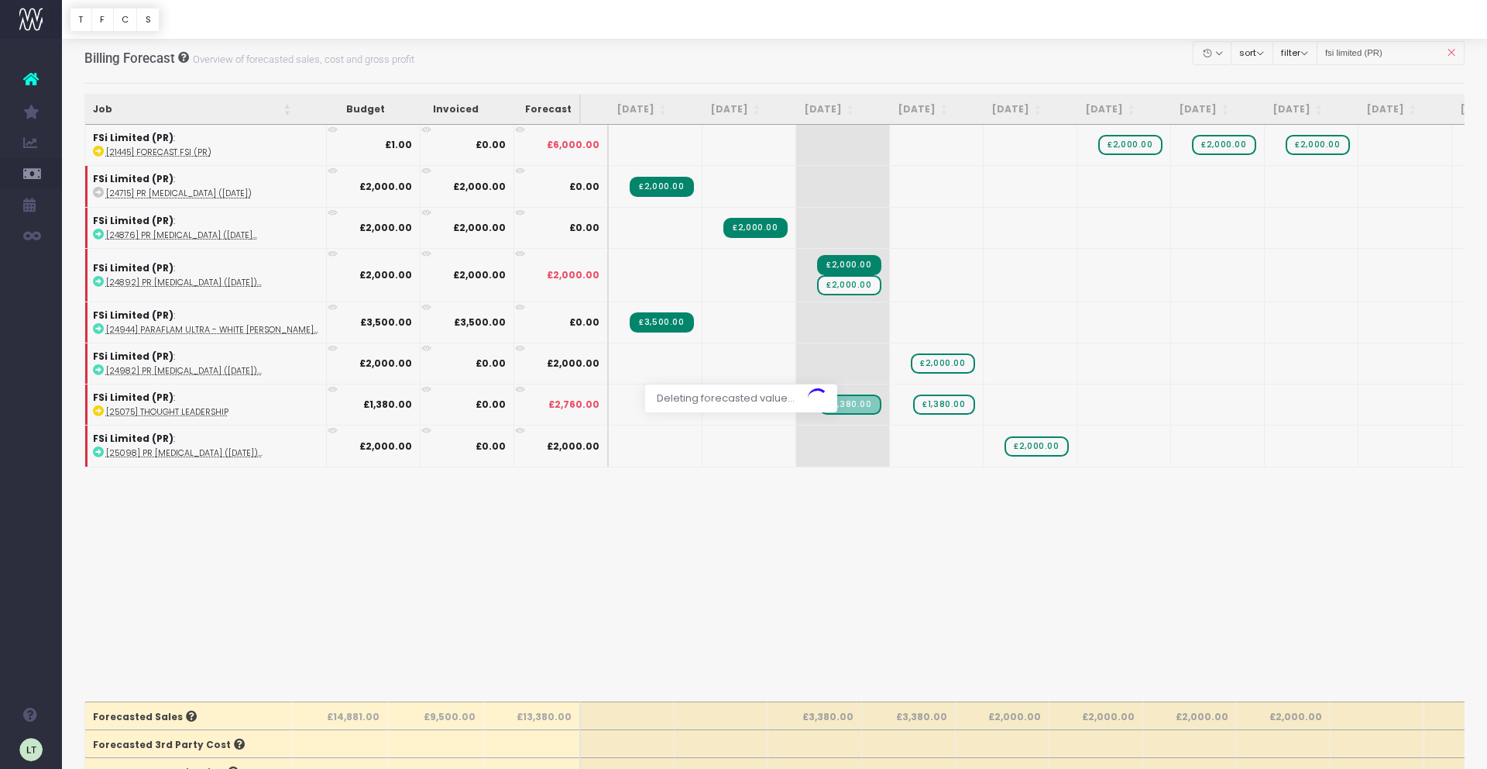
scroll to position [11, 0]
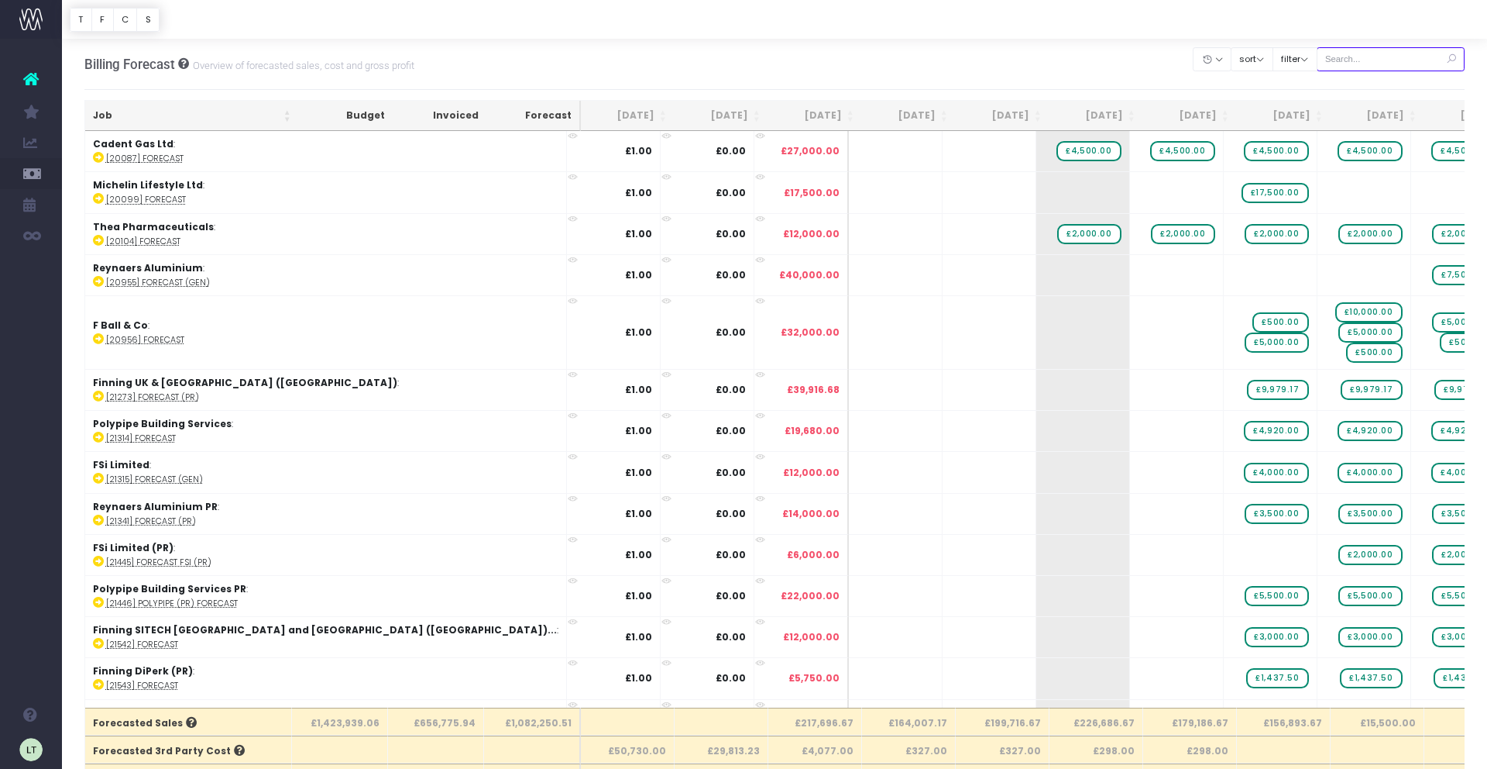
click at [1374, 61] on input "text" at bounding box center [1391, 59] width 149 height 24
type input "ingredion"
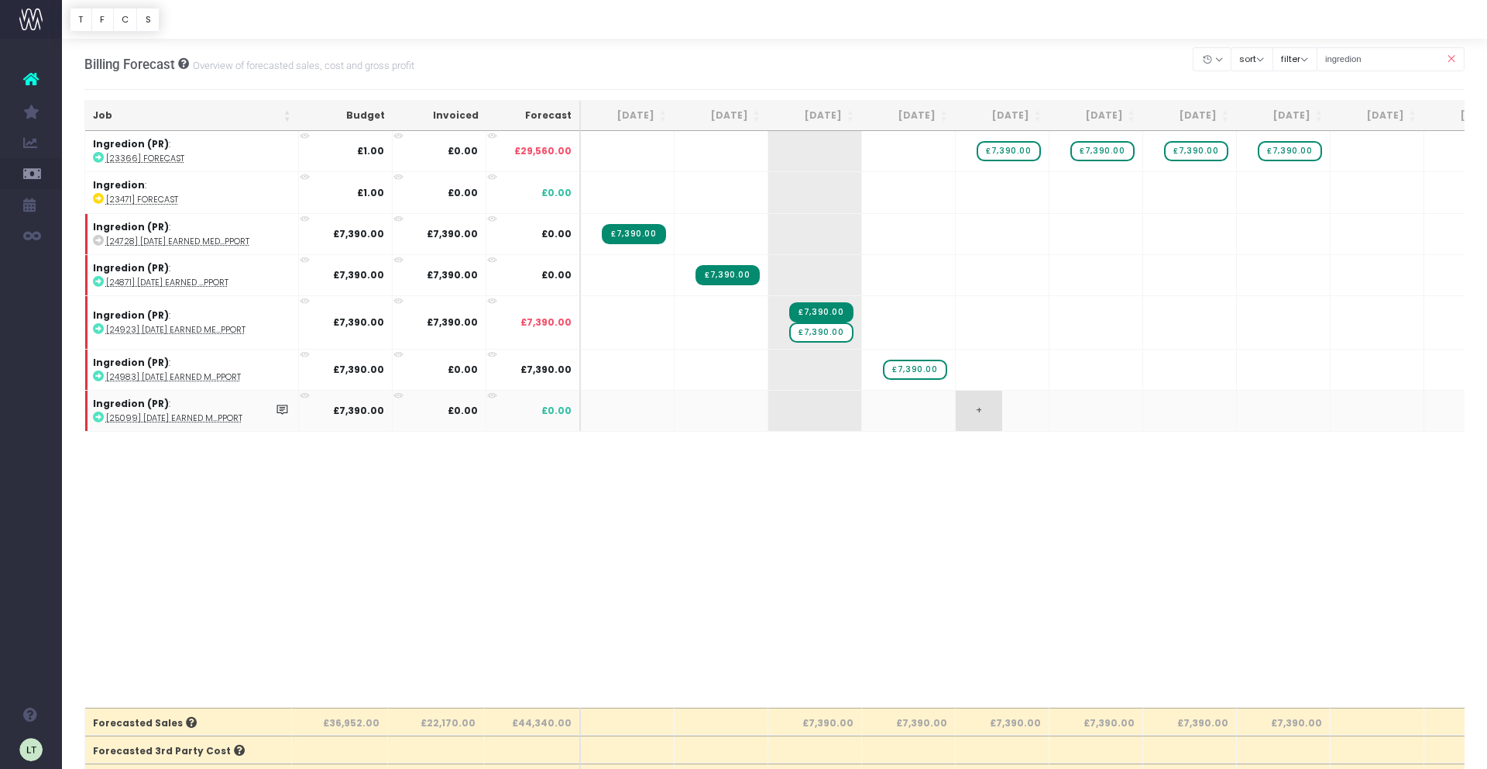
click at [975, 409] on span "+" at bounding box center [979, 410] width 46 height 40
click at [1025, 151] on span "£7,390.00" at bounding box center [1009, 151] width 64 height 20
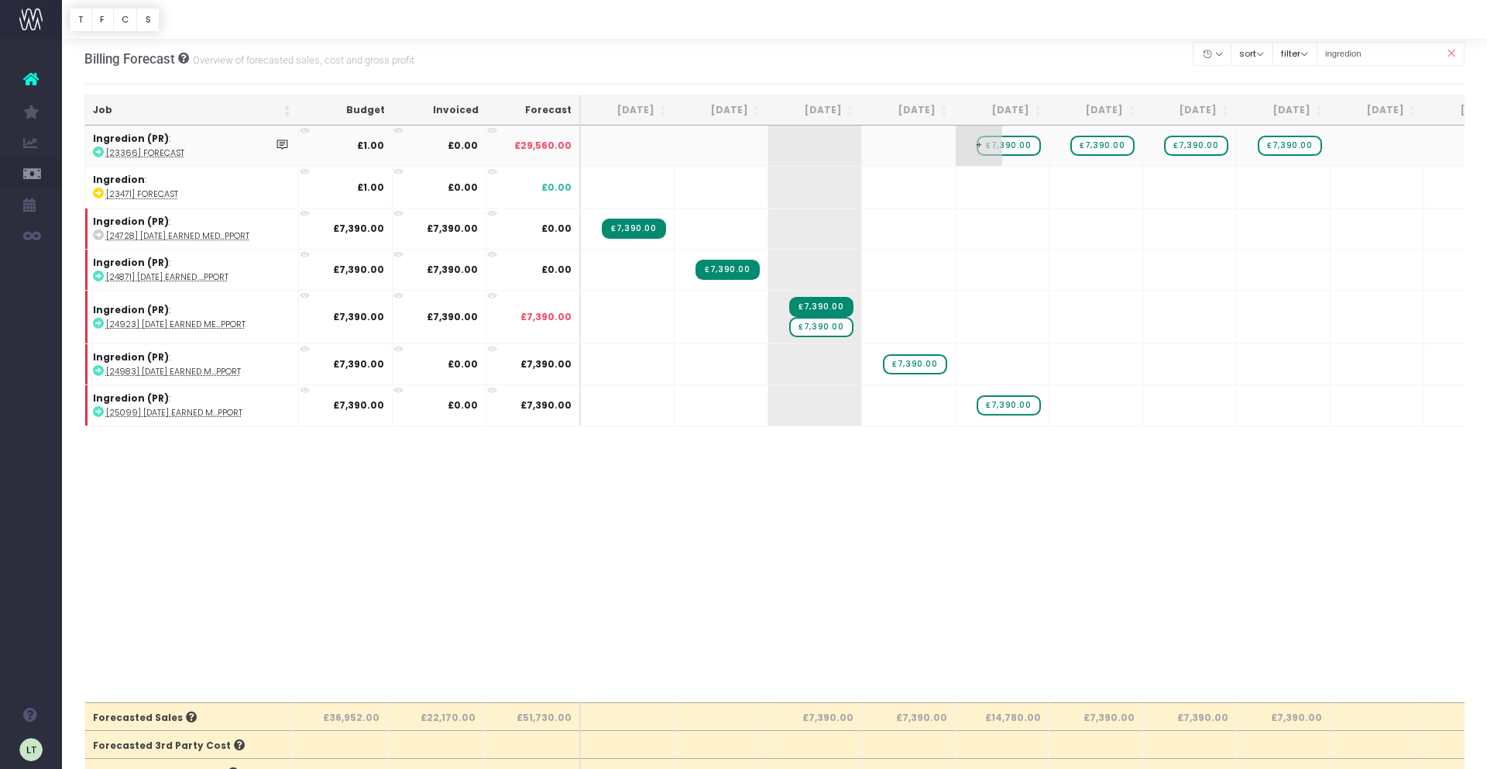
click at [1020, 146] on span "£7,390.00" at bounding box center [1009, 146] width 64 height 20
click at [1020, 147] on span "£7,390.00" at bounding box center [1009, 145] width 64 height 20
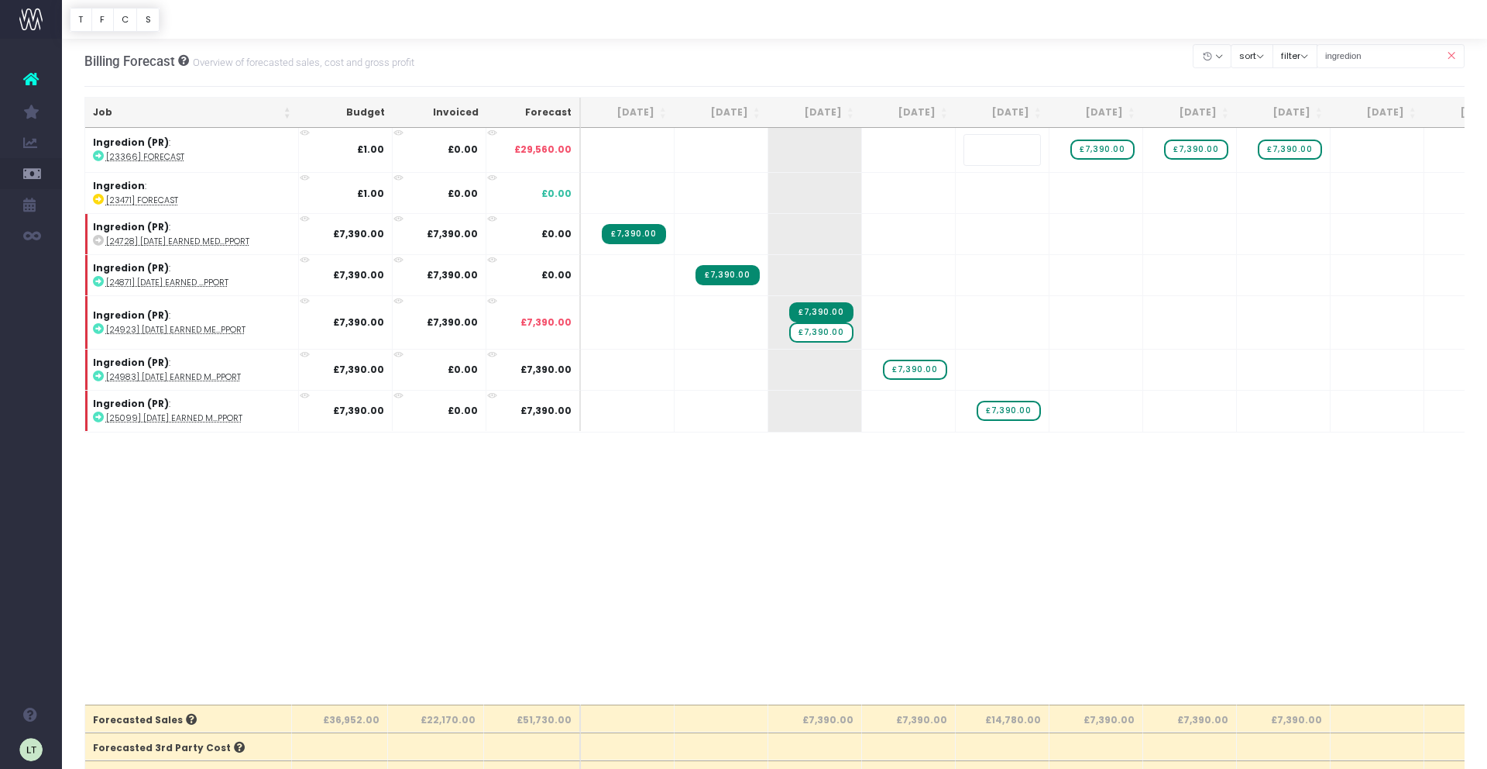
click at [961, 564] on body "Oh my... this is bad. [PERSON_NAME] wasn't able to load this page. Please conta…" at bounding box center [743, 381] width 1487 height 769
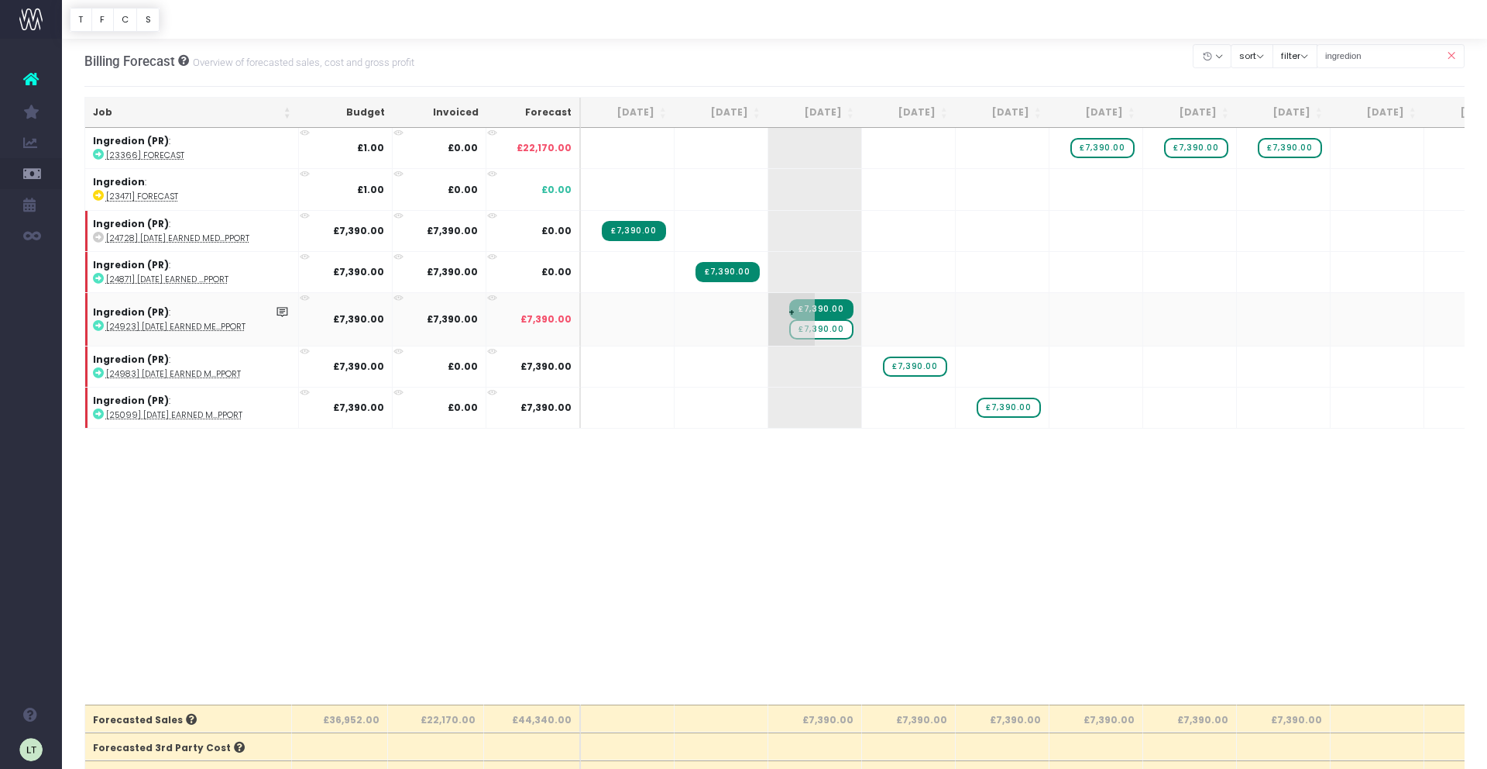
click at [820, 331] on span "£7,390.00" at bounding box center [821, 329] width 64 height 20
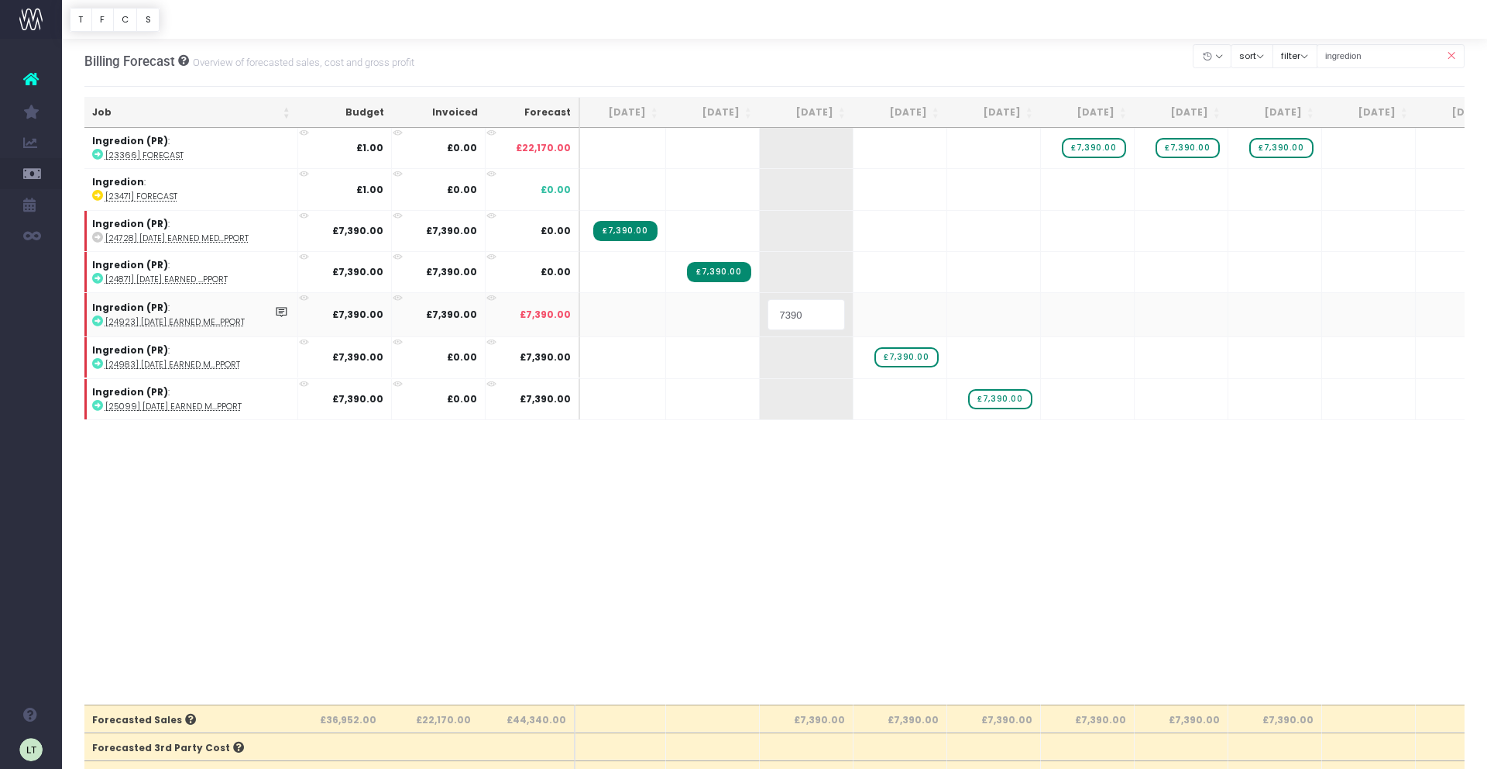
scroll to position [0, 4]
click at [872, 528] on body "Oh my... this is bad. [PERSON_NAME] wasn't able to load this page. Please conta…" at bounding box center [743, 381] width 1487 height 769
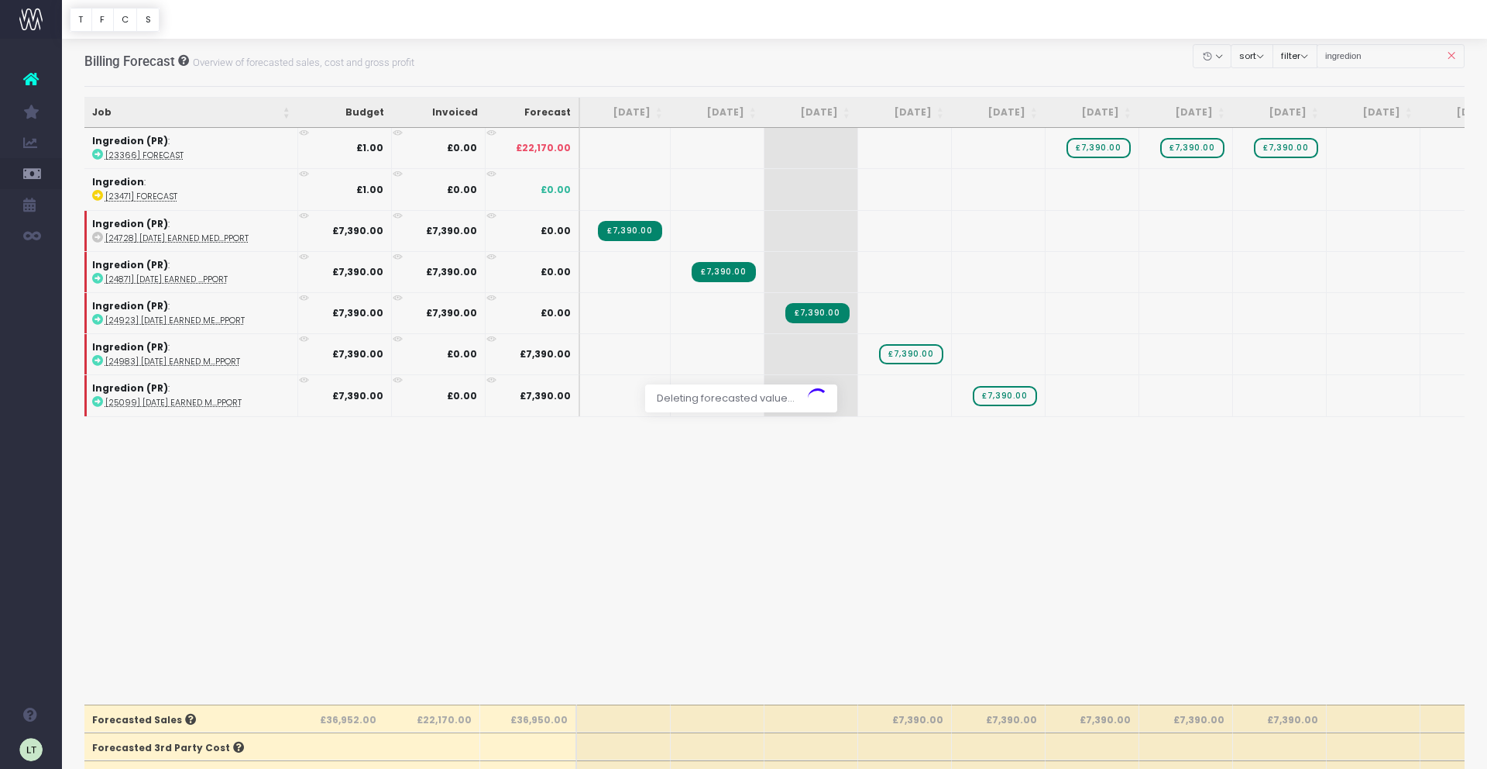
scroll to position [8, 0]
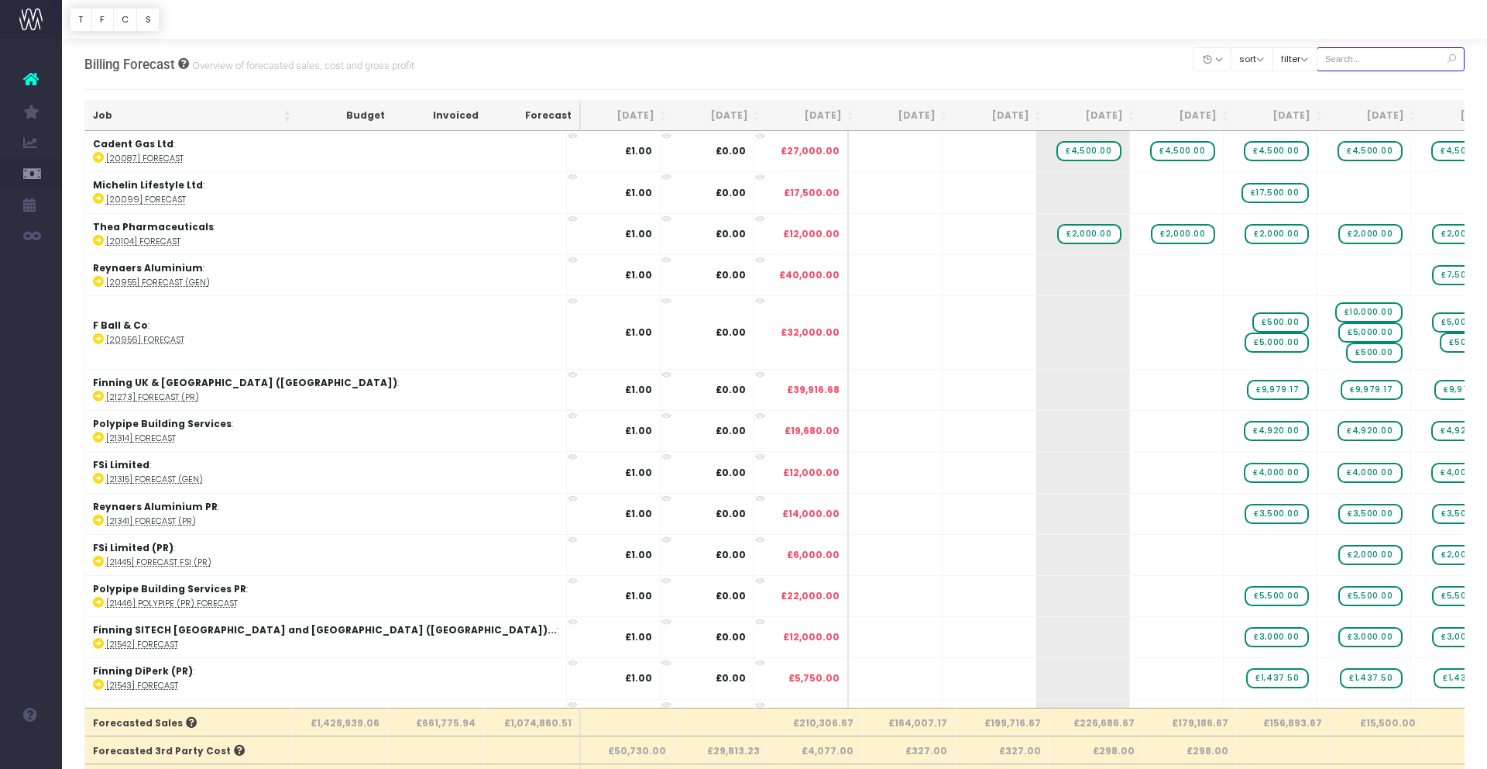
click at [1390, 61] on input "text" at bounding box center [1391, 59] width 149 height 24
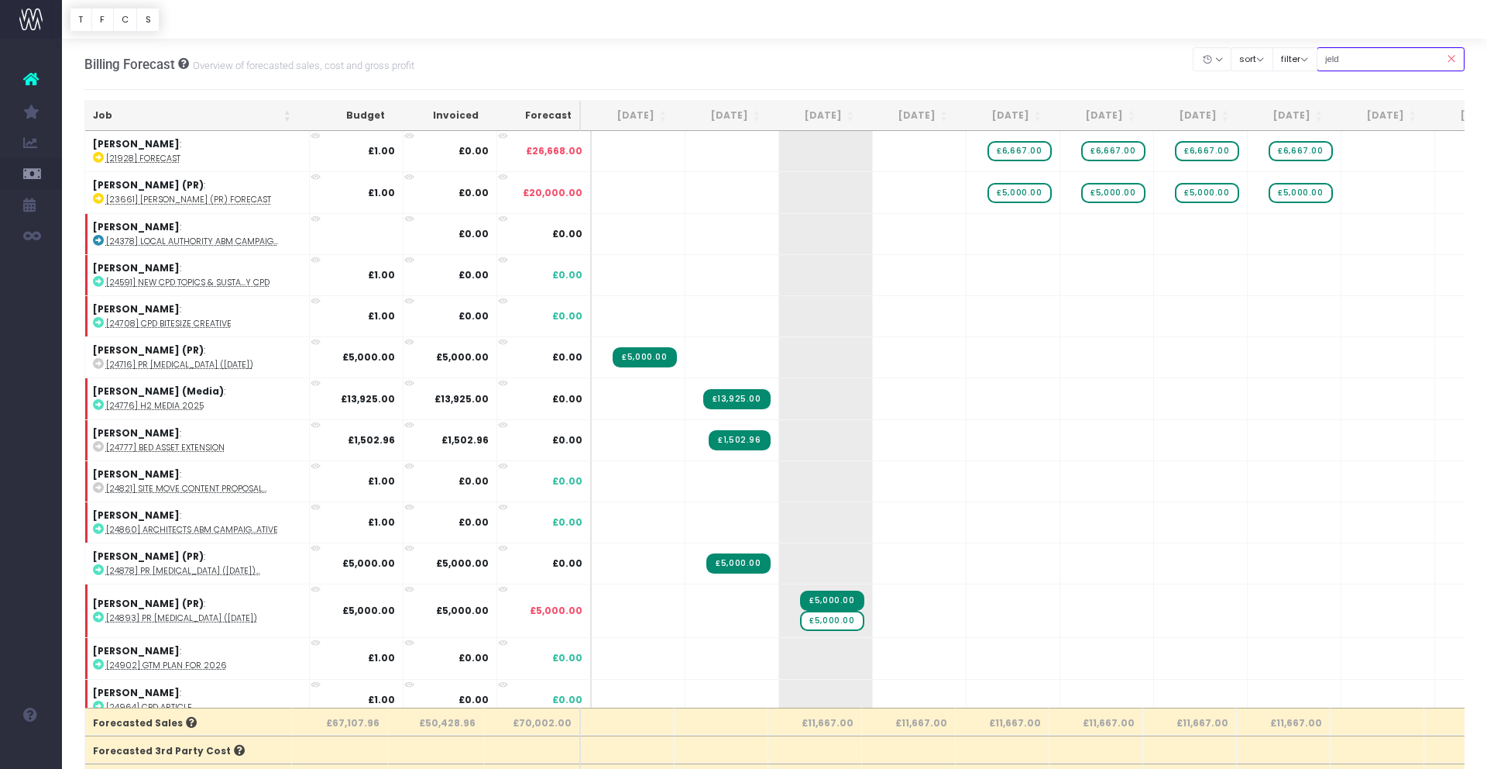
type input "[PERSON_NAME] (pr)"
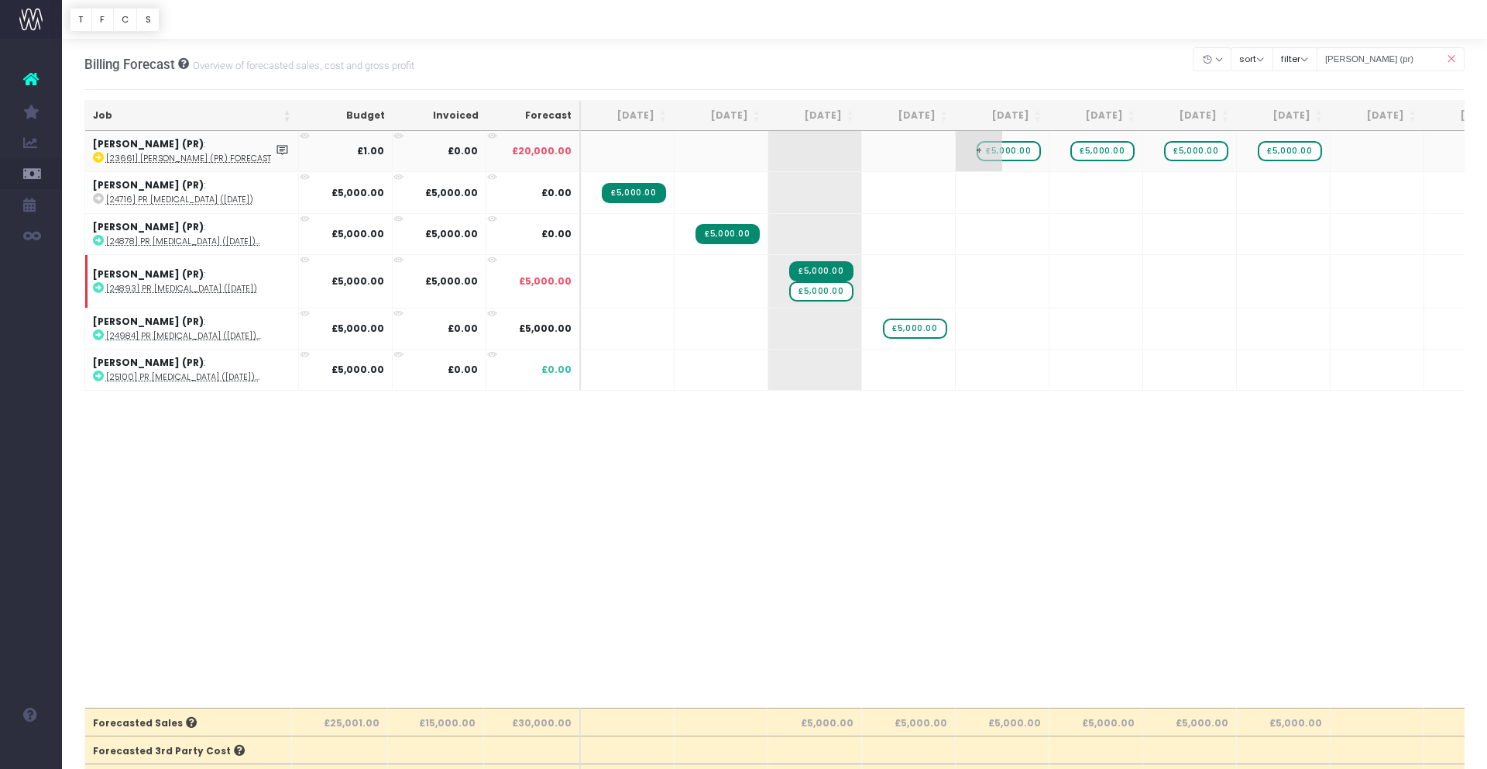
click at [1016, 149] on span "£5,000.00" at bounding box center [1009, 151] width 64 height 20
click at [982, 370] on span "+" at bounding box center [979, 369] width 46 height 40
click at [976, 368] on span "+" at bounding box center [979, 369] width 46 height 40
click at [978, 368] on span "+" at bounding box center [979, 369] width 46 height 40
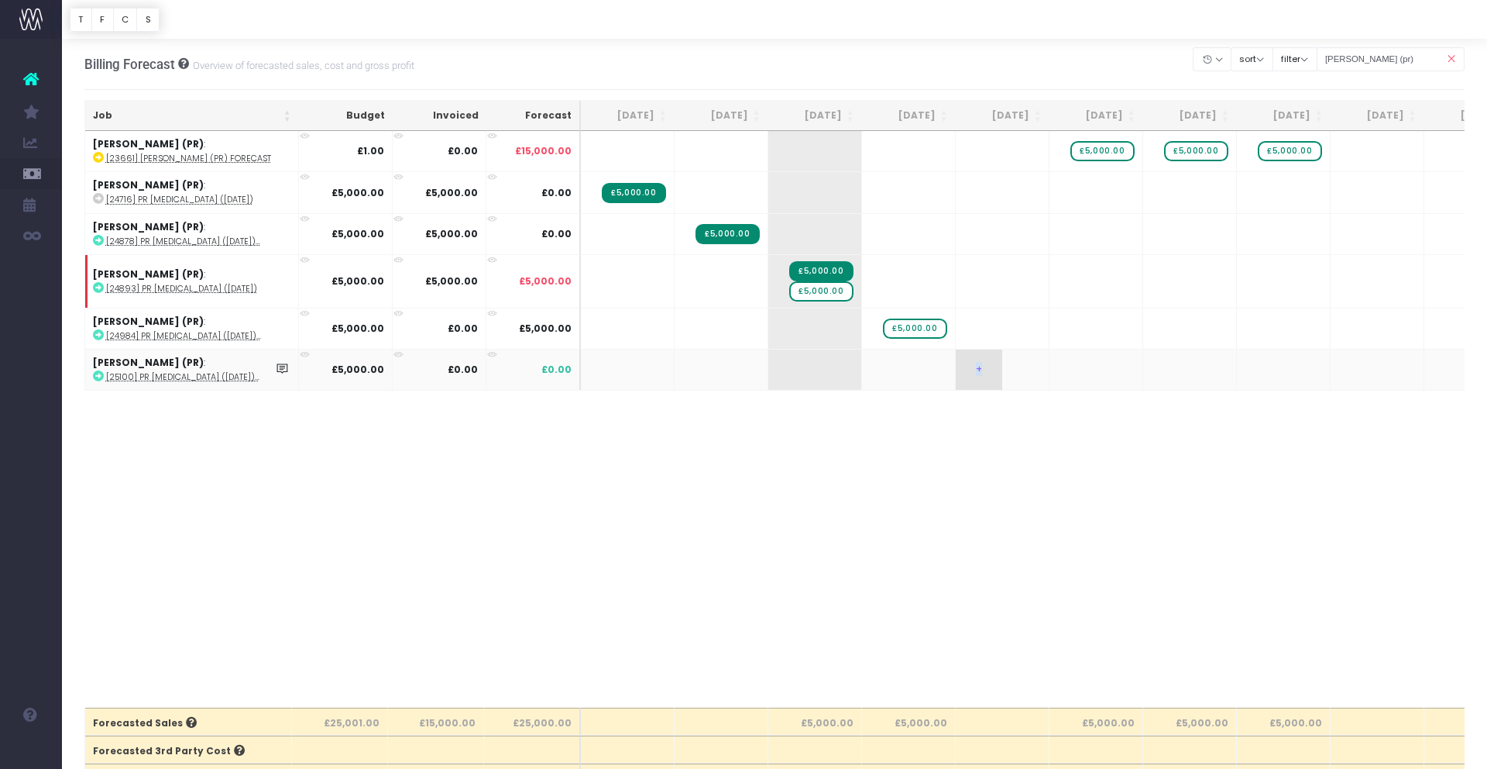
click at [978, 368] on span "+" at bounding box center [979, 369] width 46 height 40
click at [834, 290] on span "£5,000.00" at bounding box center [821, 291] width 64 height 20
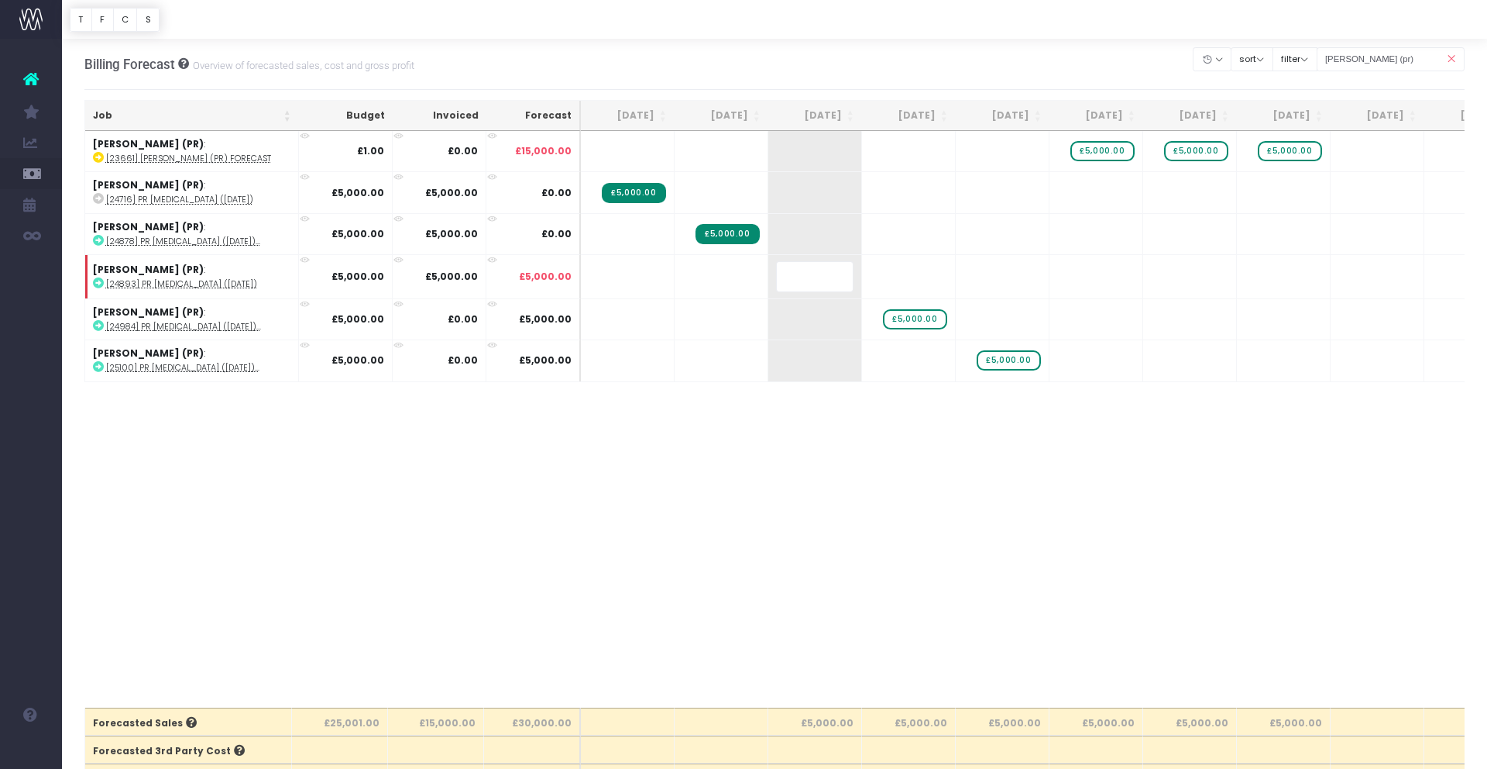
click at [827, 502] on body "Oh my... this is bad. [PERSON_NAME] wasn't able to load this page. Please conta…" at bounding box center [743, 384] width 1487 height 769
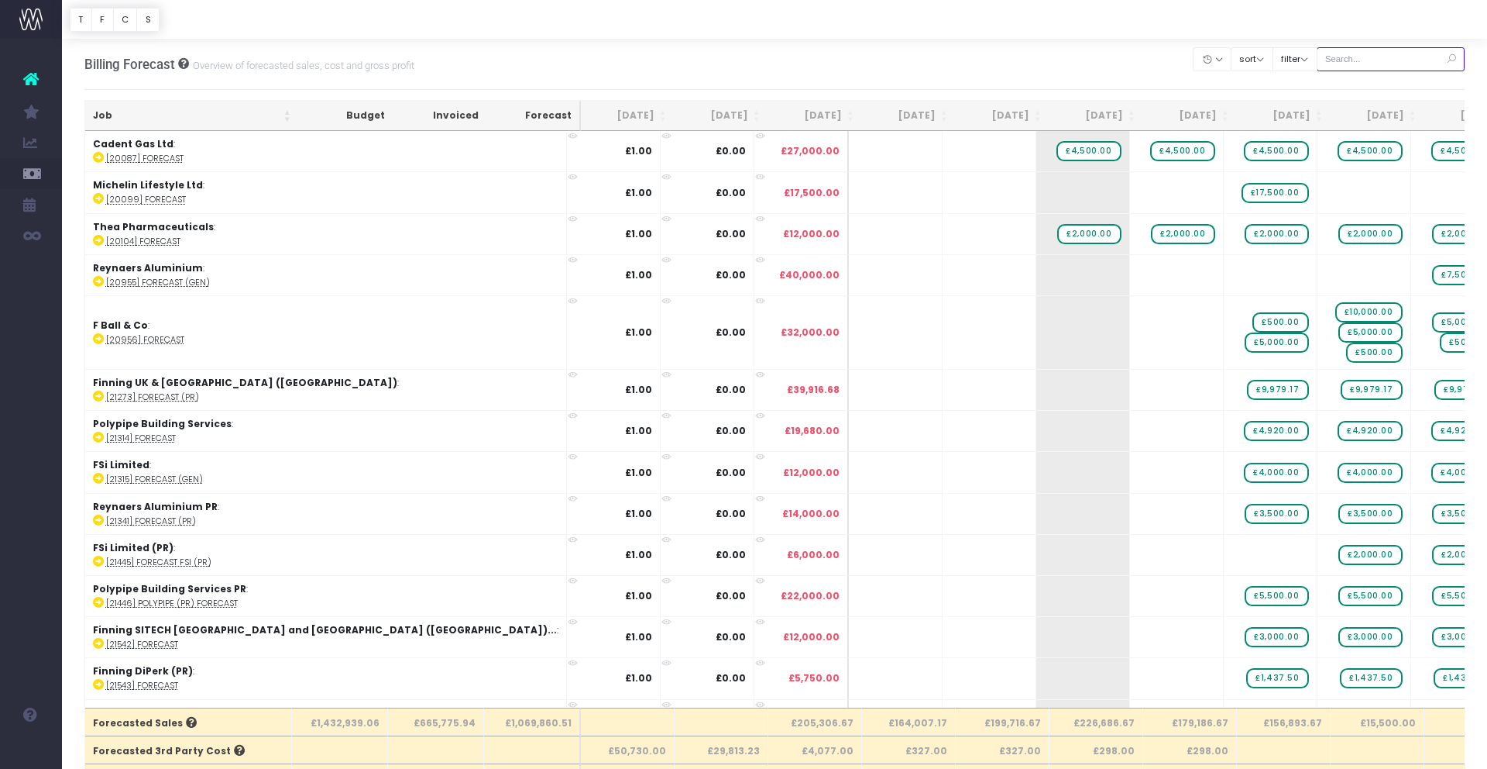
click at [1363, 60] on input "text" at bounding box center [1391, 59] width 149 height 24
type input "kbr"
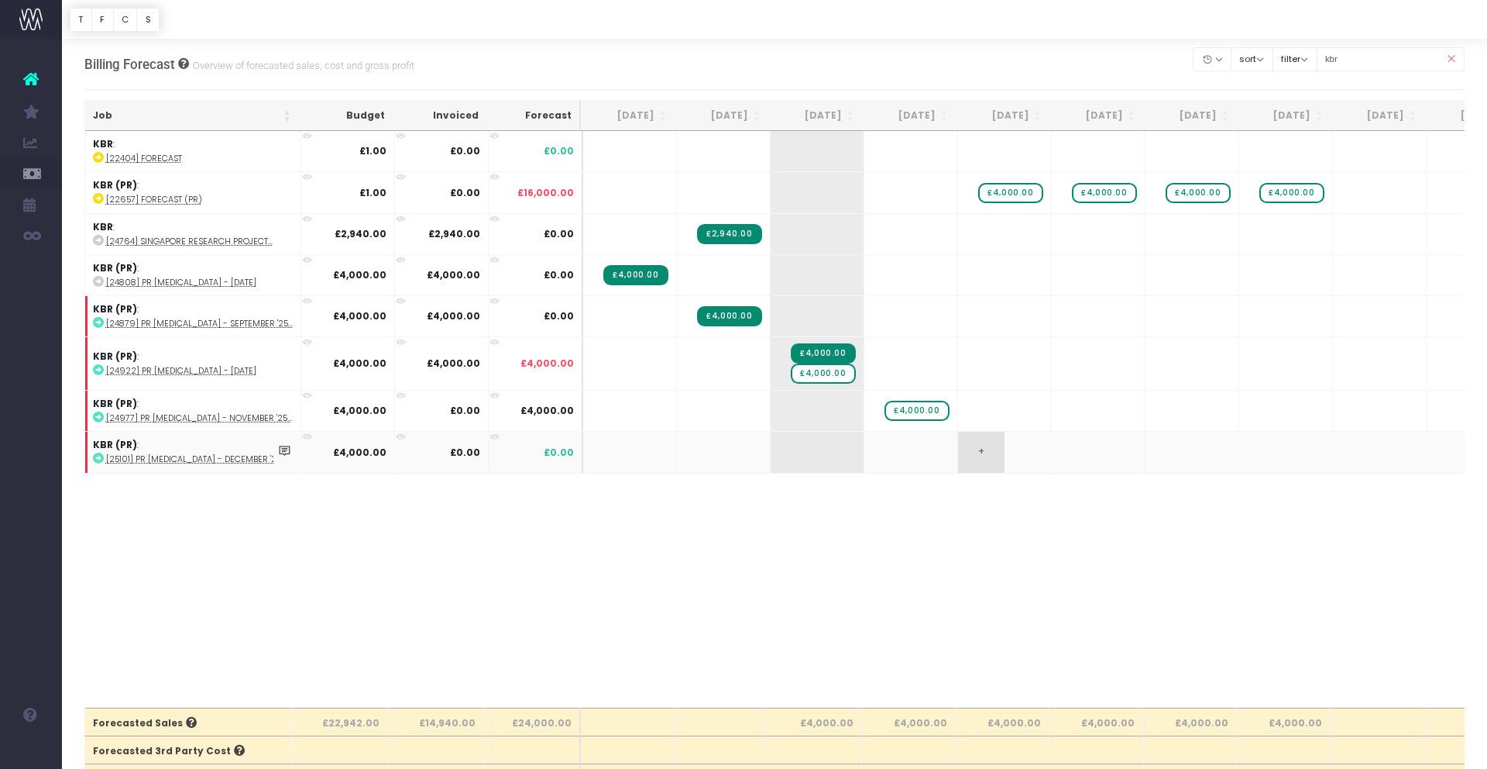
click at [976, 454] on span "+" at bounding box center [981, 452] width 46 height 40
click at [1019, 192] on span "£4,000.00" at bounding box center [1010, 192] width 64 height 20
click at [1018, 191] on span "£4,000.00" at bounding box center [1010, 192] width 64 height 20
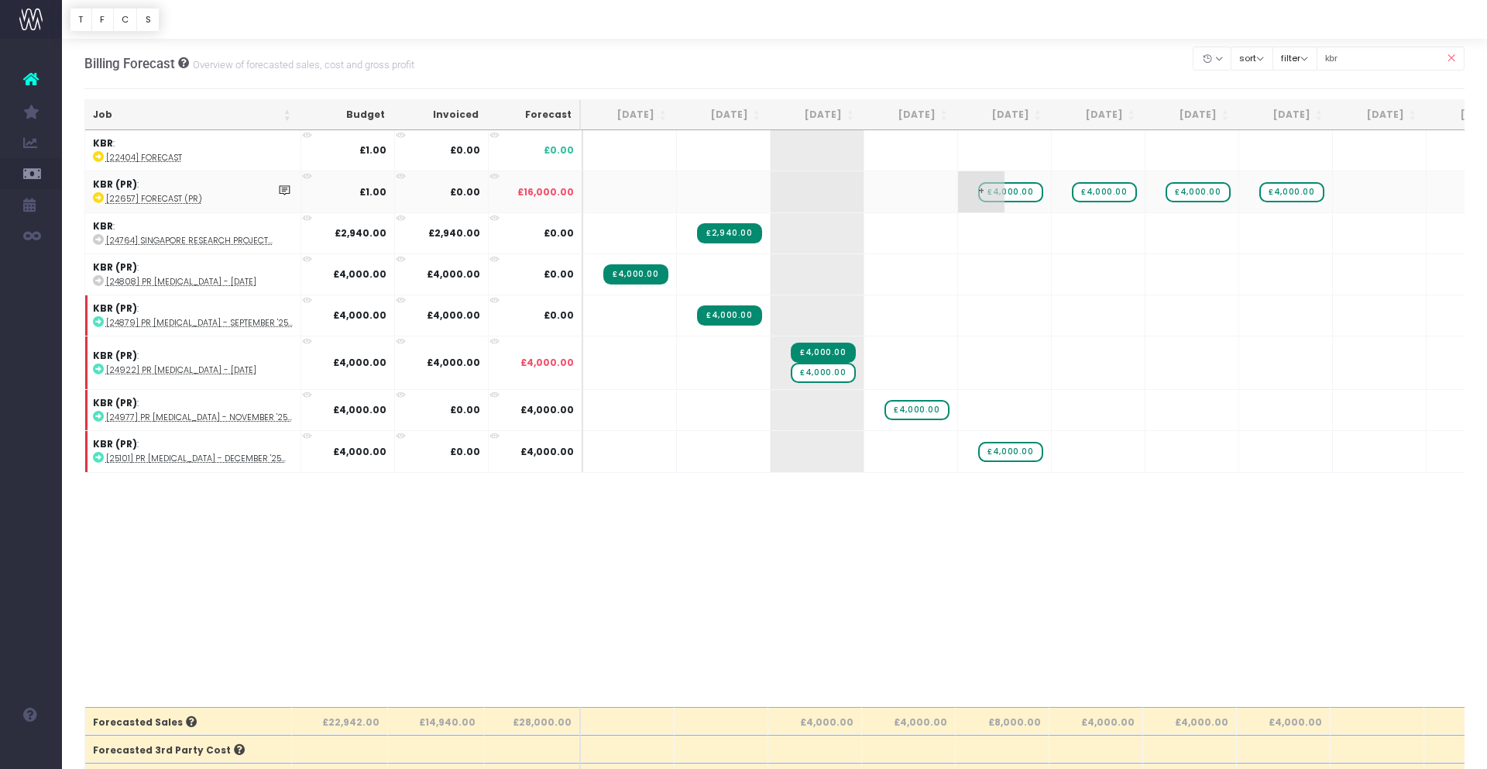
click at [1018, 191] on span "£4,000.00" at bounding box center [1010, 192] width 64 height 20
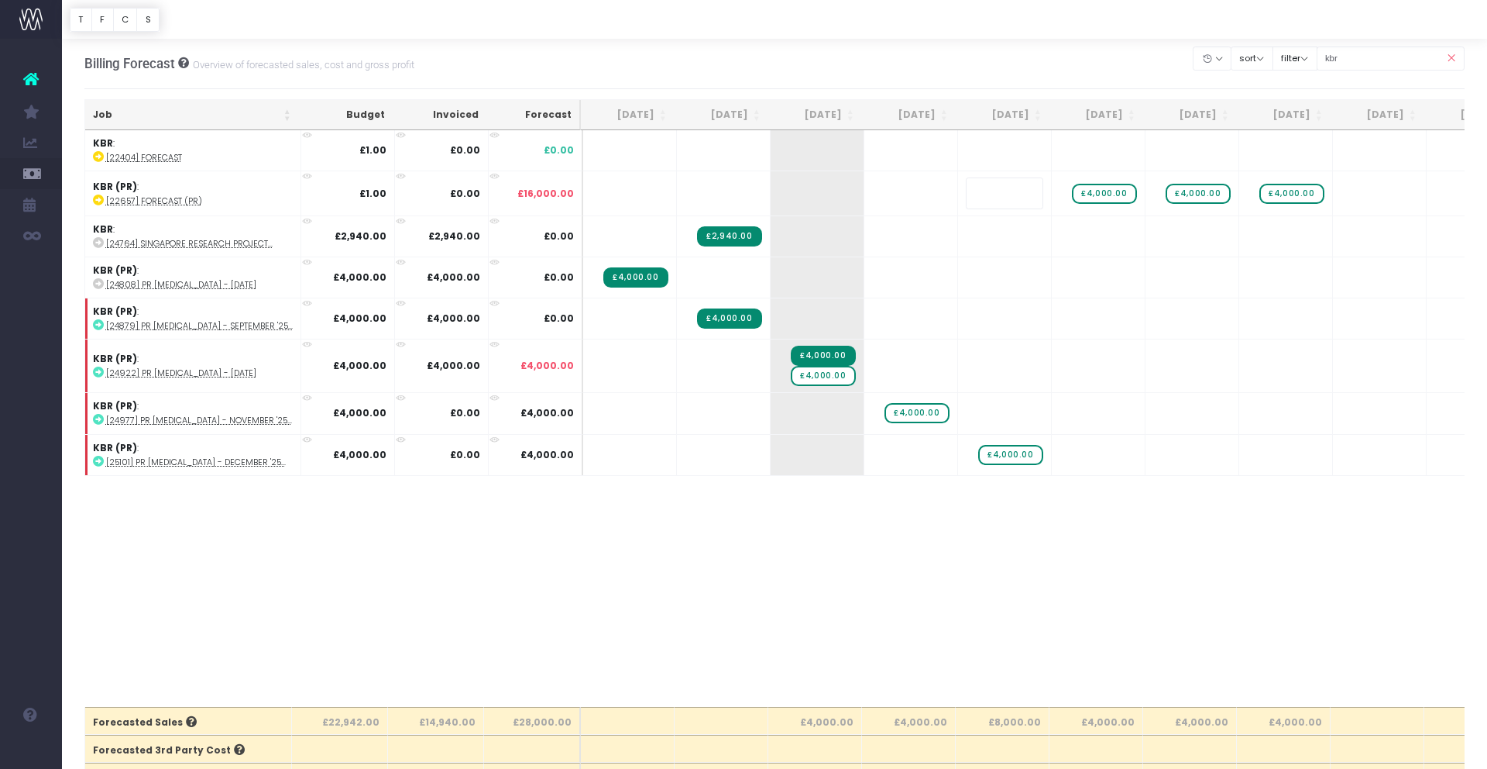
click at [837, 492] on body "Oh my... this is bad. [PERSON_NAME] wasn't able to load this page. Please conta…" at bounding box center [743, 383] width 1487 height 769
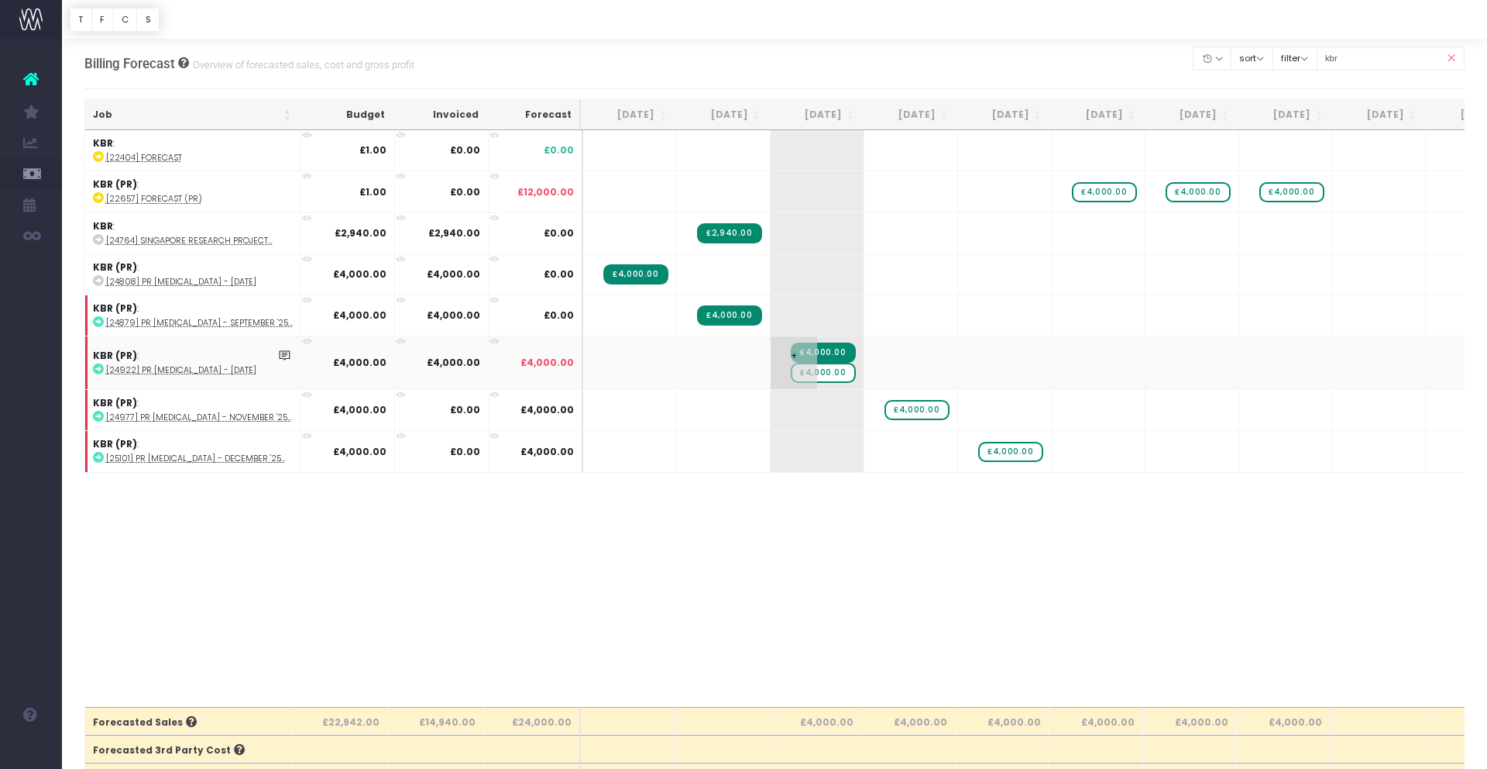
click at [827, 370] on span "£4,000.00" at bounding box center [823, 373] width 64 height 20
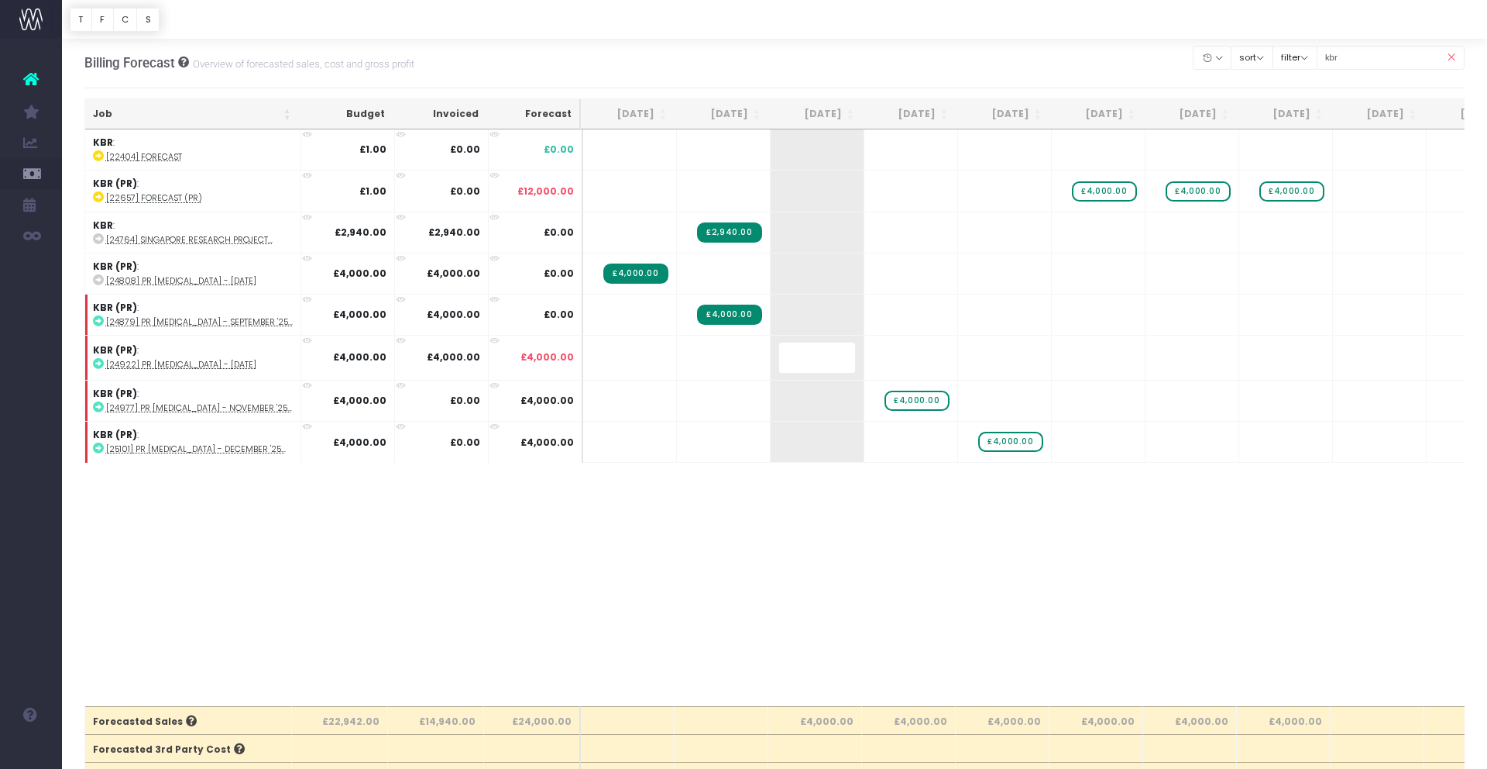
scroll to position [0, 13]
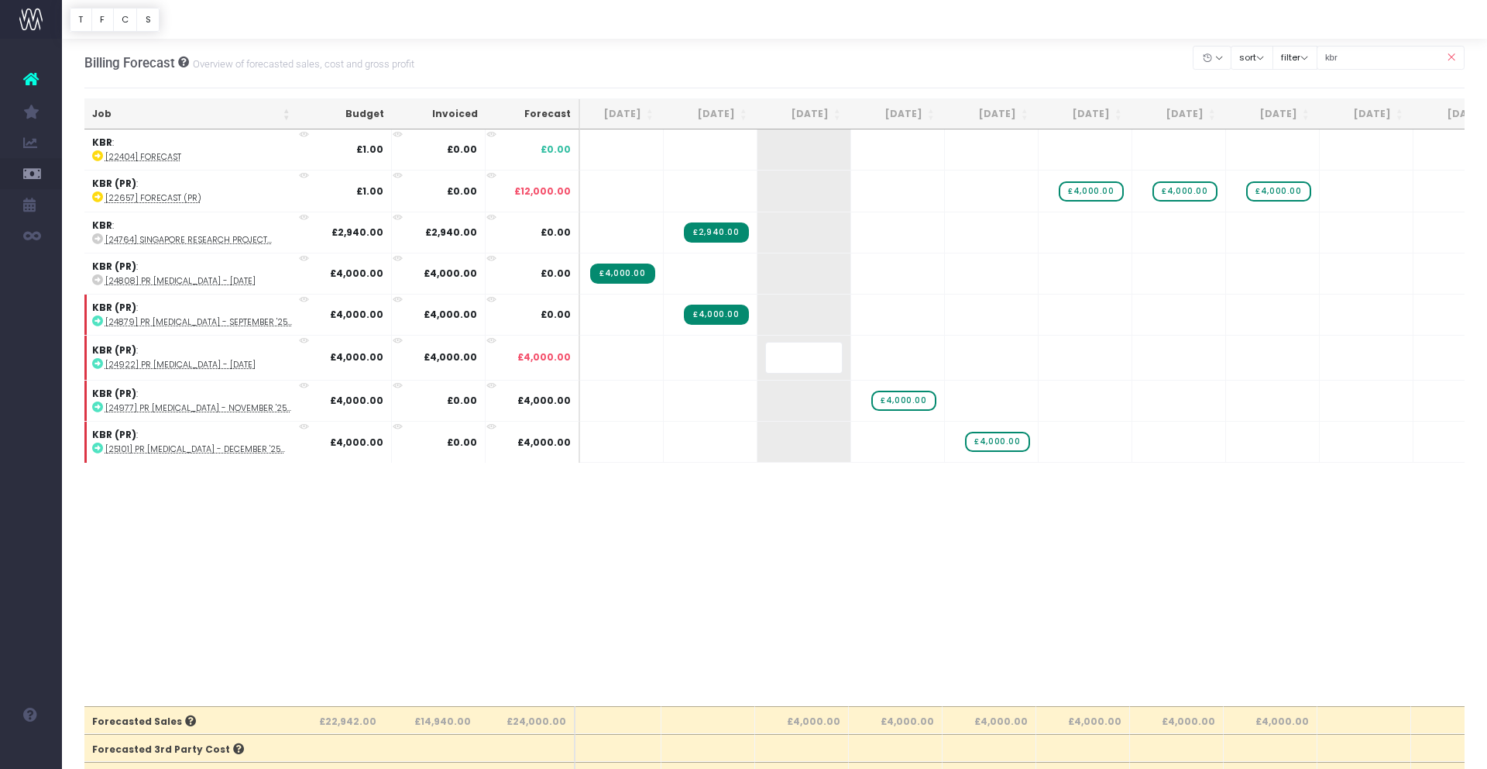
click at [817, 566] on body "Oh my... this is bad. [PERSON_NAME] wasn't able to load this page. Please conta…" at bounding box center [743, 382] width 1487 height 769
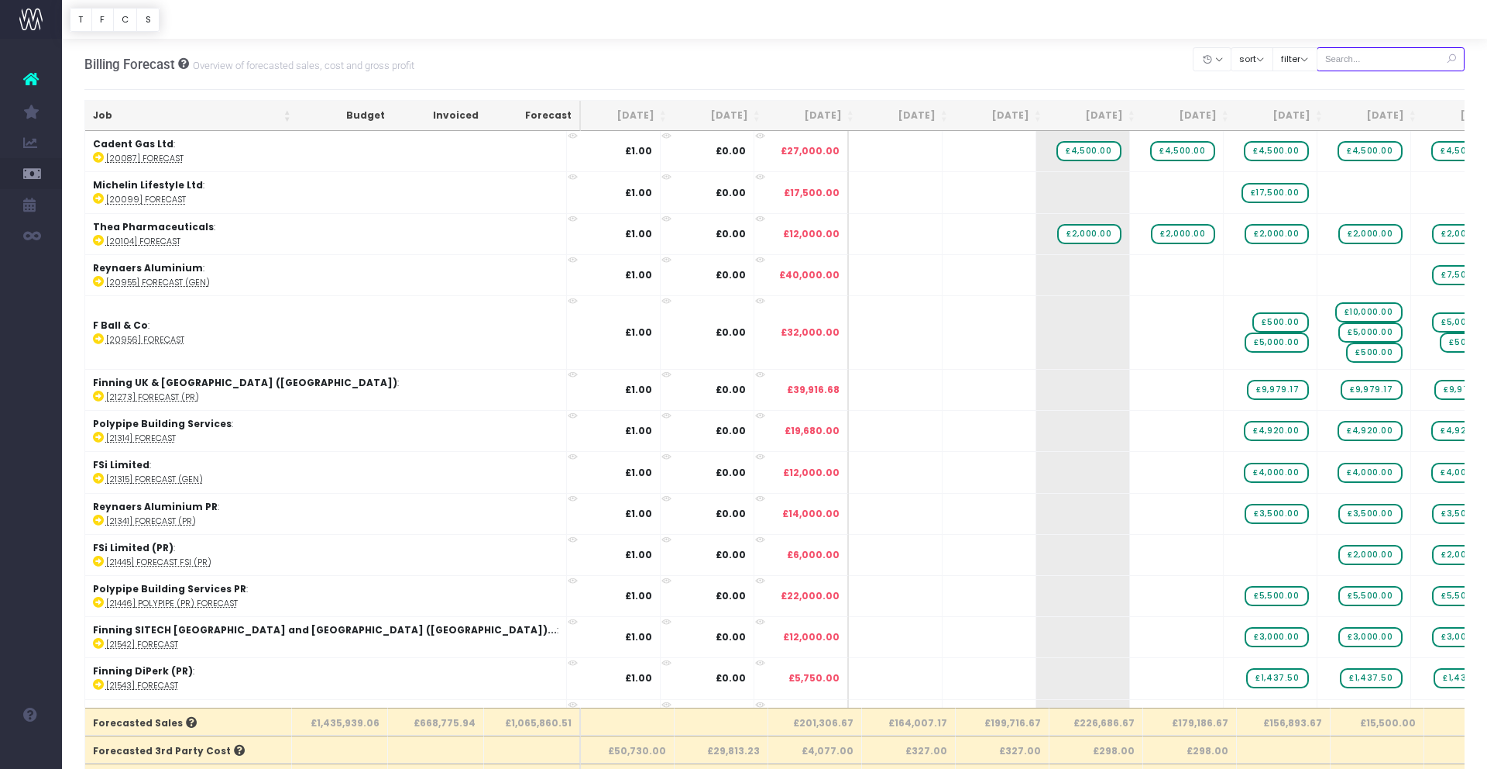
click at [1364, 63] on input "text" at bounding box center [1391, 59] width 149 height 24
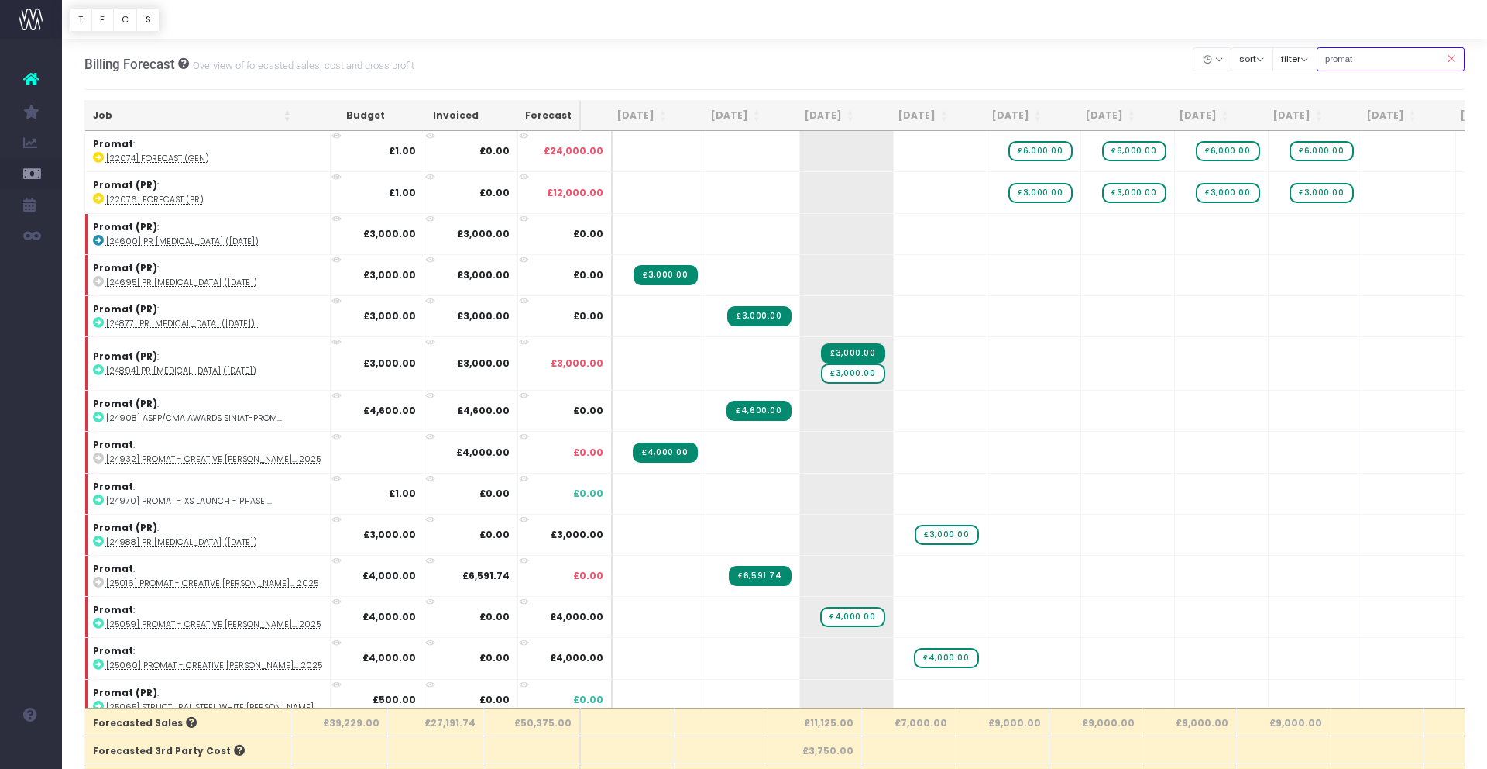
type input "promat (PR)"
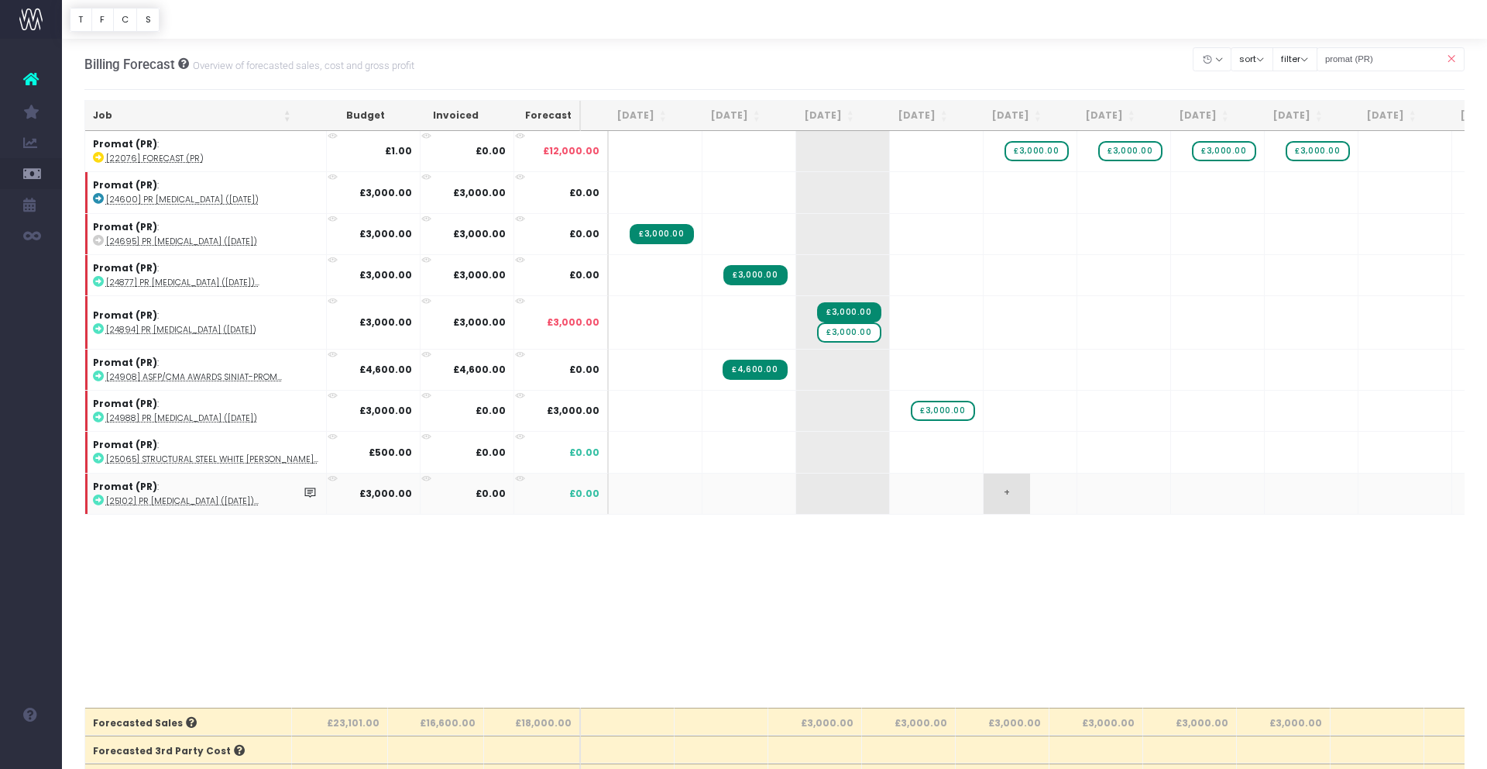
click at [984, 493] on span "+" at bounding box center [1007, 493] width 46 height 40
type input "3000"
click at [835, 332] on span "£3,000.00" at bounding box center [849, 332] width 64 height 20
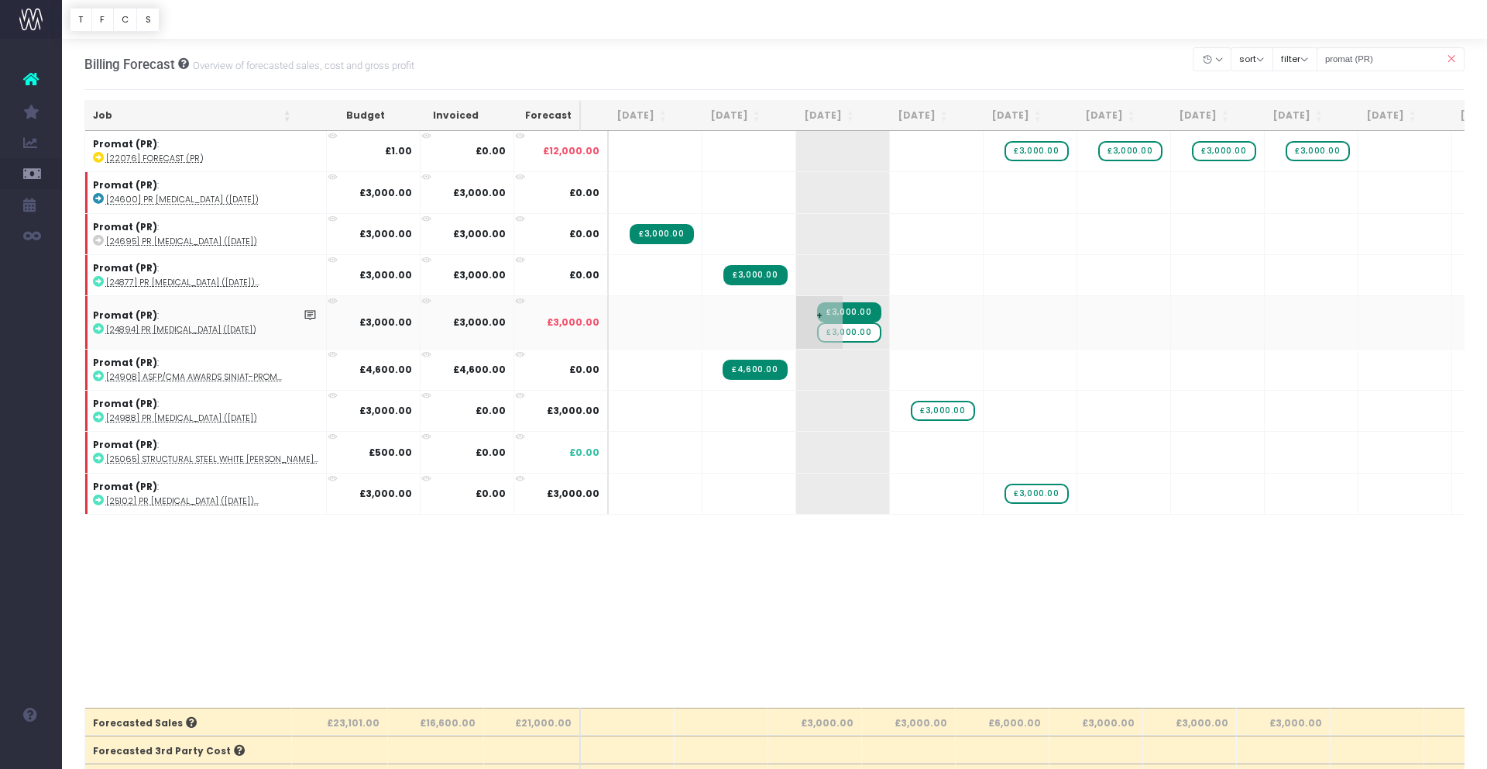
click at [835, 331] on span "£3,000.00" at bounding box center [849, 332] width 64 height 20
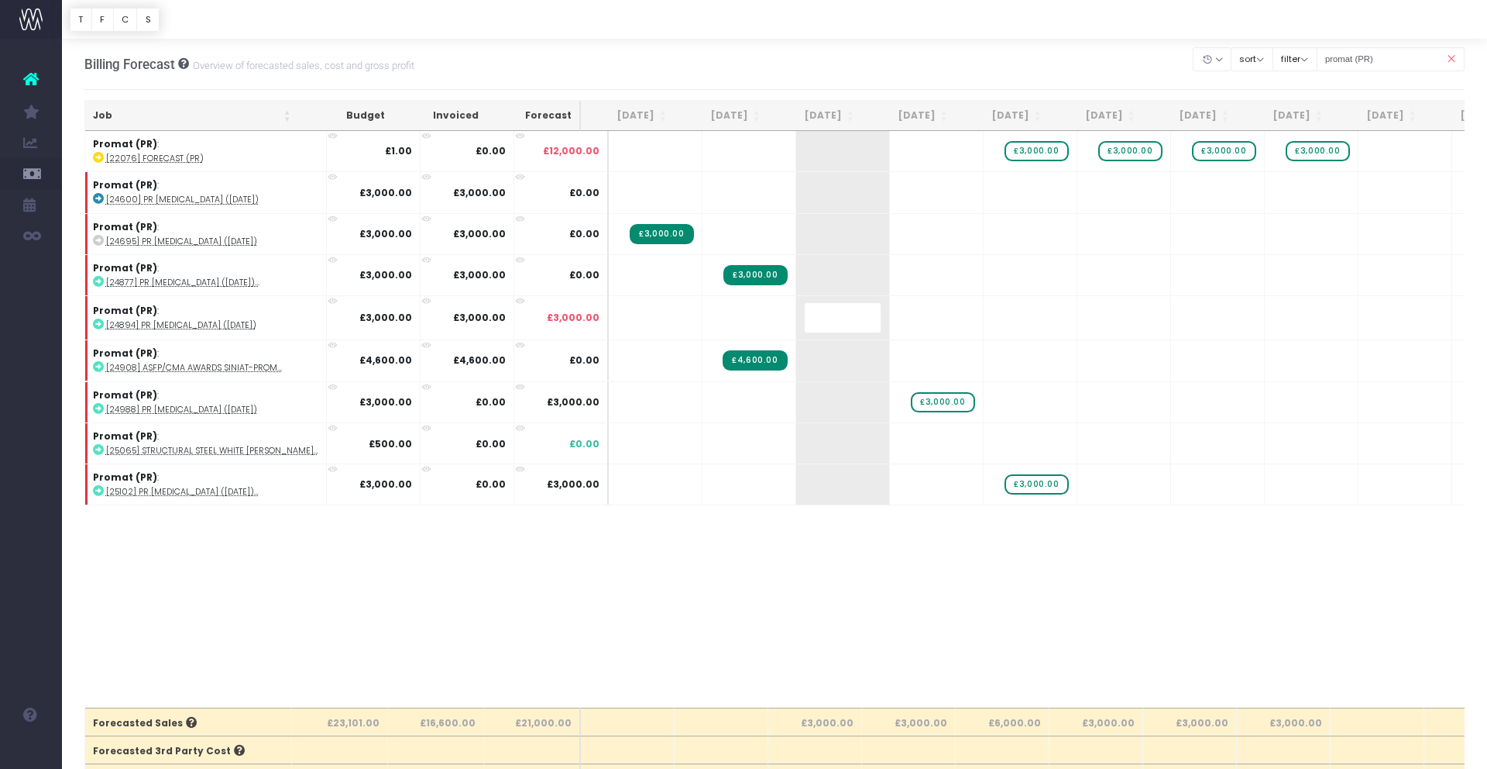
click at [874, 604] on body "Oh my... this is bad. [PERSON_NAME] wasn't able to load this page. Please conta…" at bounding box center [743, 384] width 1487 height 769
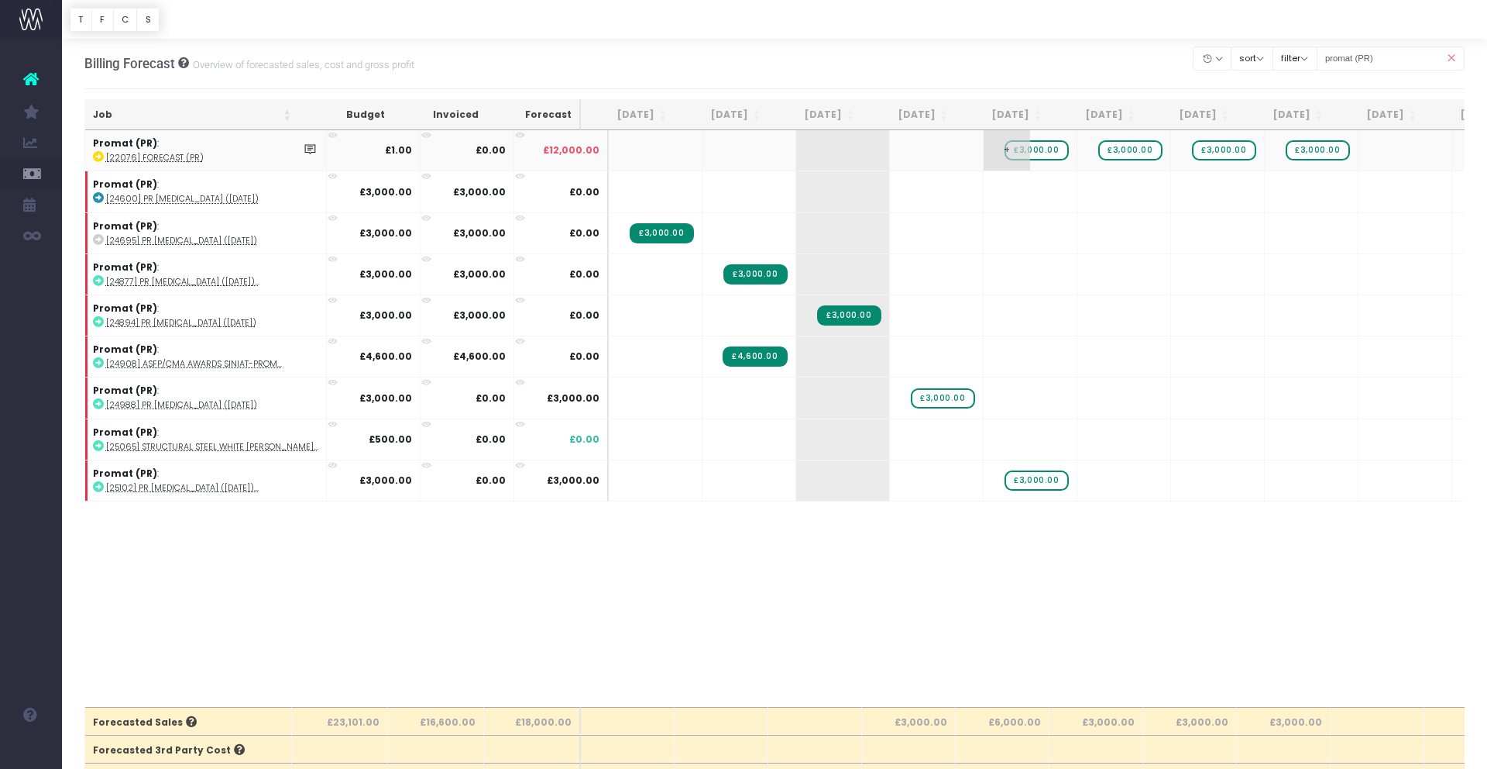
click at [1015, 153] on span "£3,000.00" at bounding box center [1037, 150] width 64 height 20
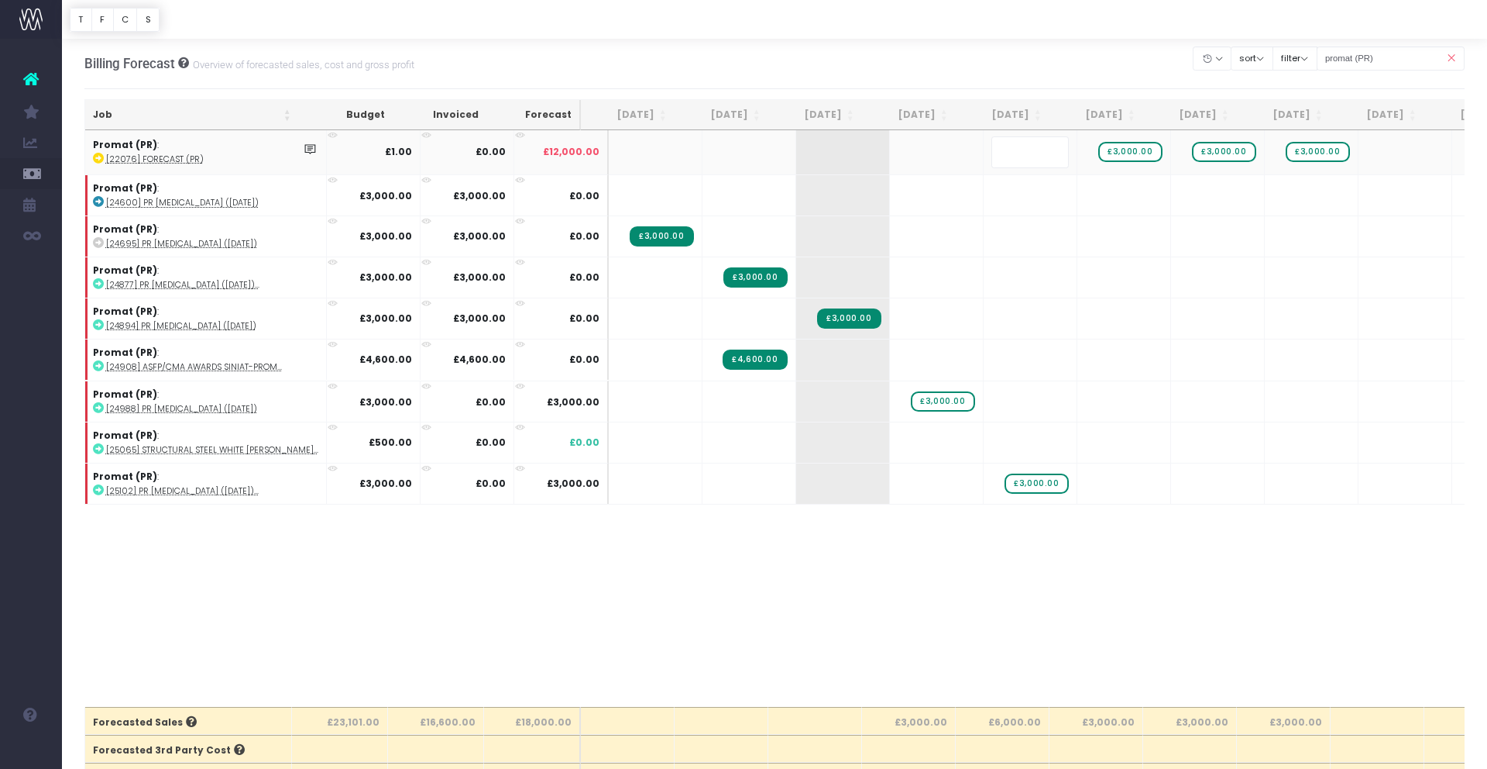
click at [919, 576] on body "Oh my... this is bad. [PERSON_NAME] wasn't able to load this page. Please conta…" at bounding box center [743, 383] width 1487 height 769
